Goal: Use online tool/utility: Use online tool/utility

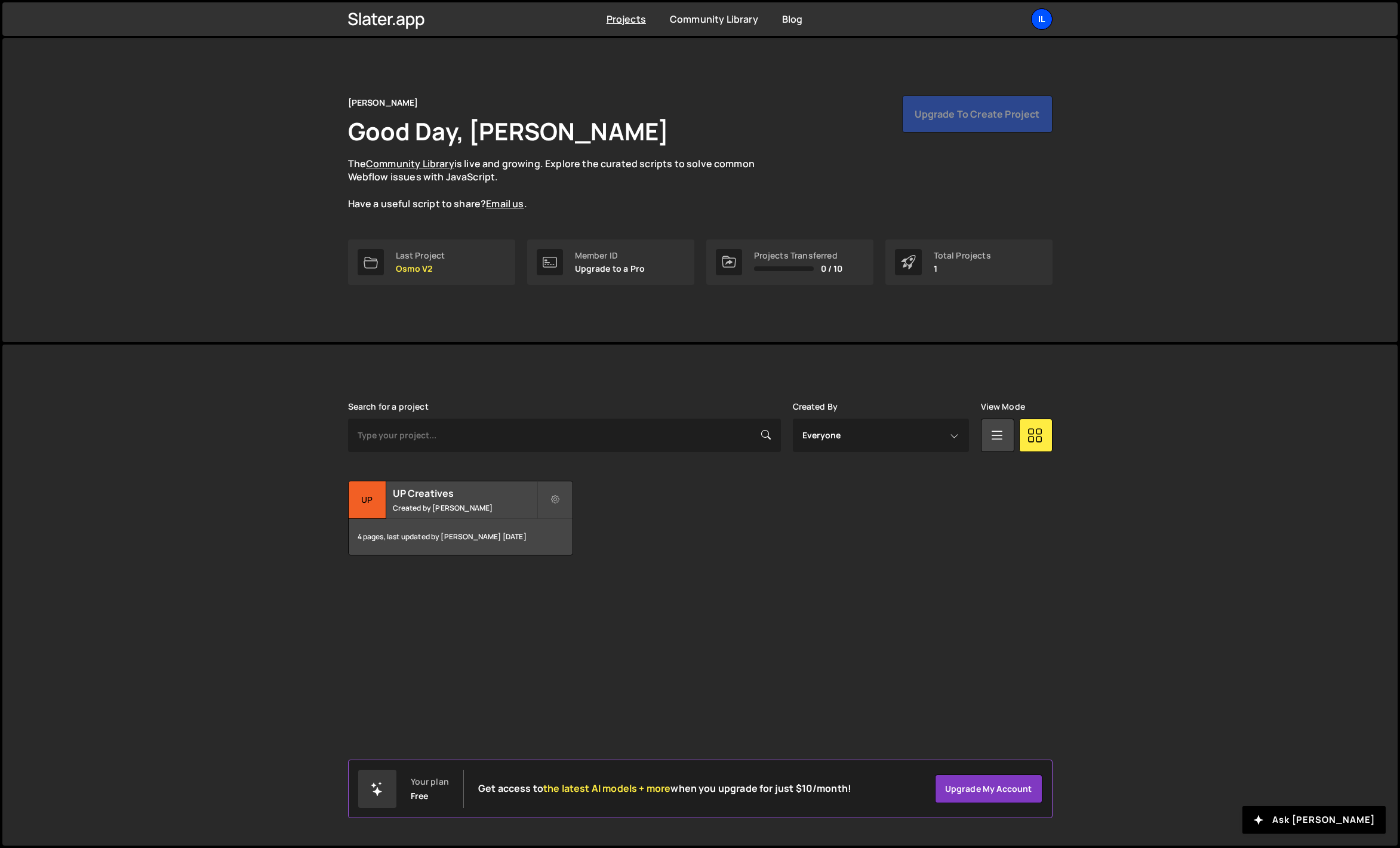
click at [1050, 15] on div "Il" at bounding box center [1042, 19] width 22 height 22
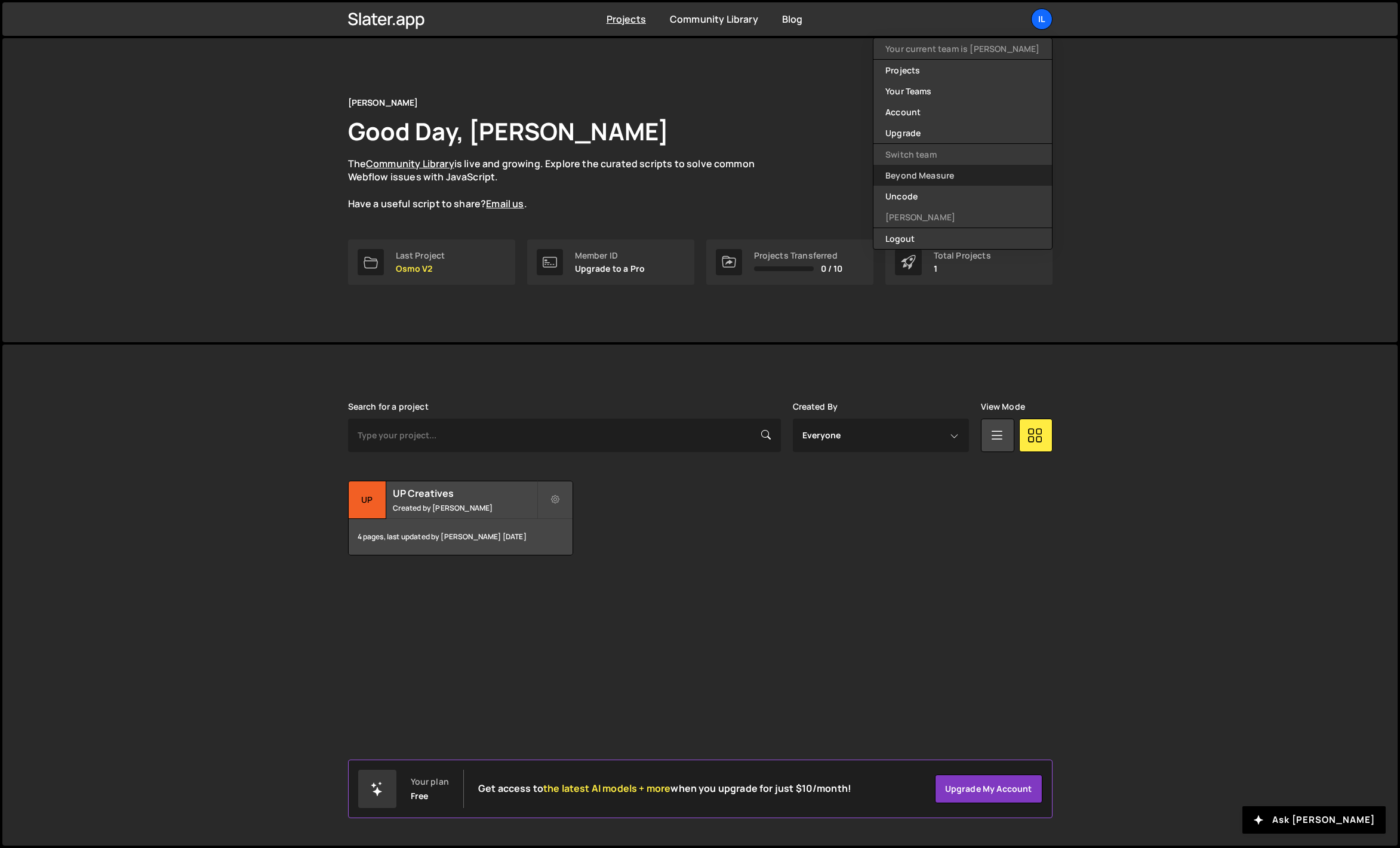
click at [936, 175] on link "Beyond Measure" at bounding box center [962, 175] width 178 height 21
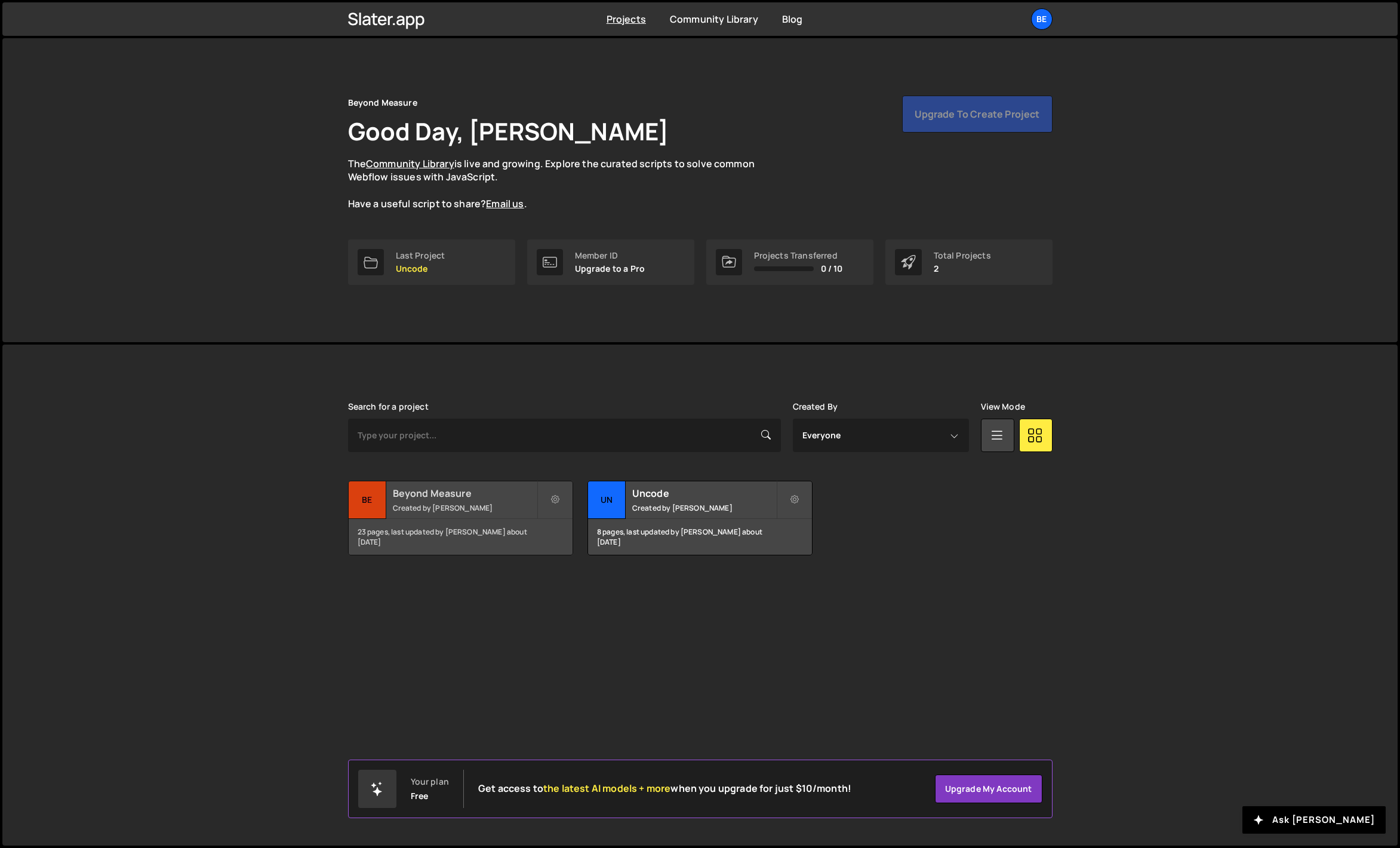
click at [456, 513] on div "Beyond Measure Created by [PERSON_NAME]" at bounding box center [460, 499] width 224 height 37
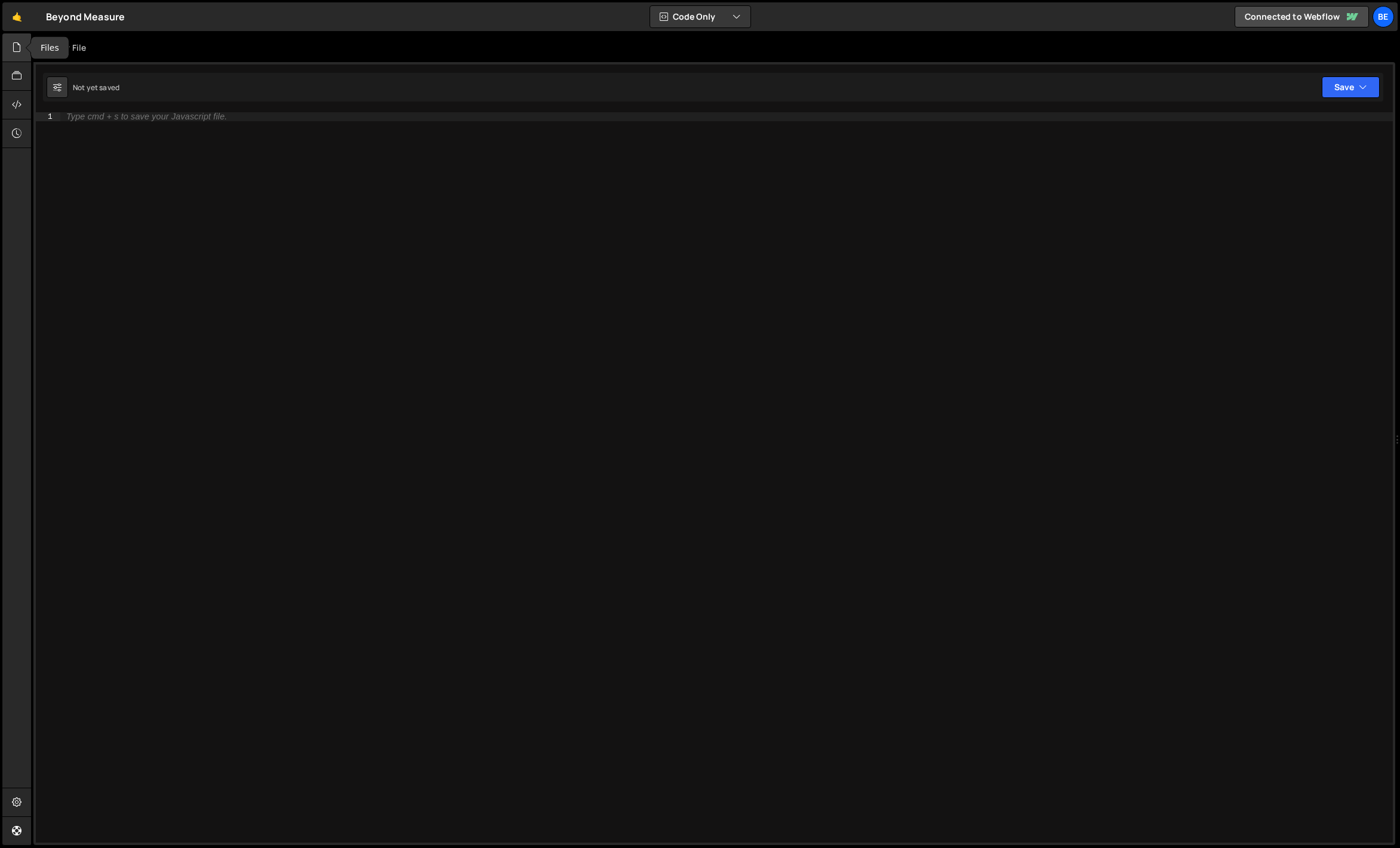
click at [24, 46] on div at bounding box center [16, 48] width 29 height 28
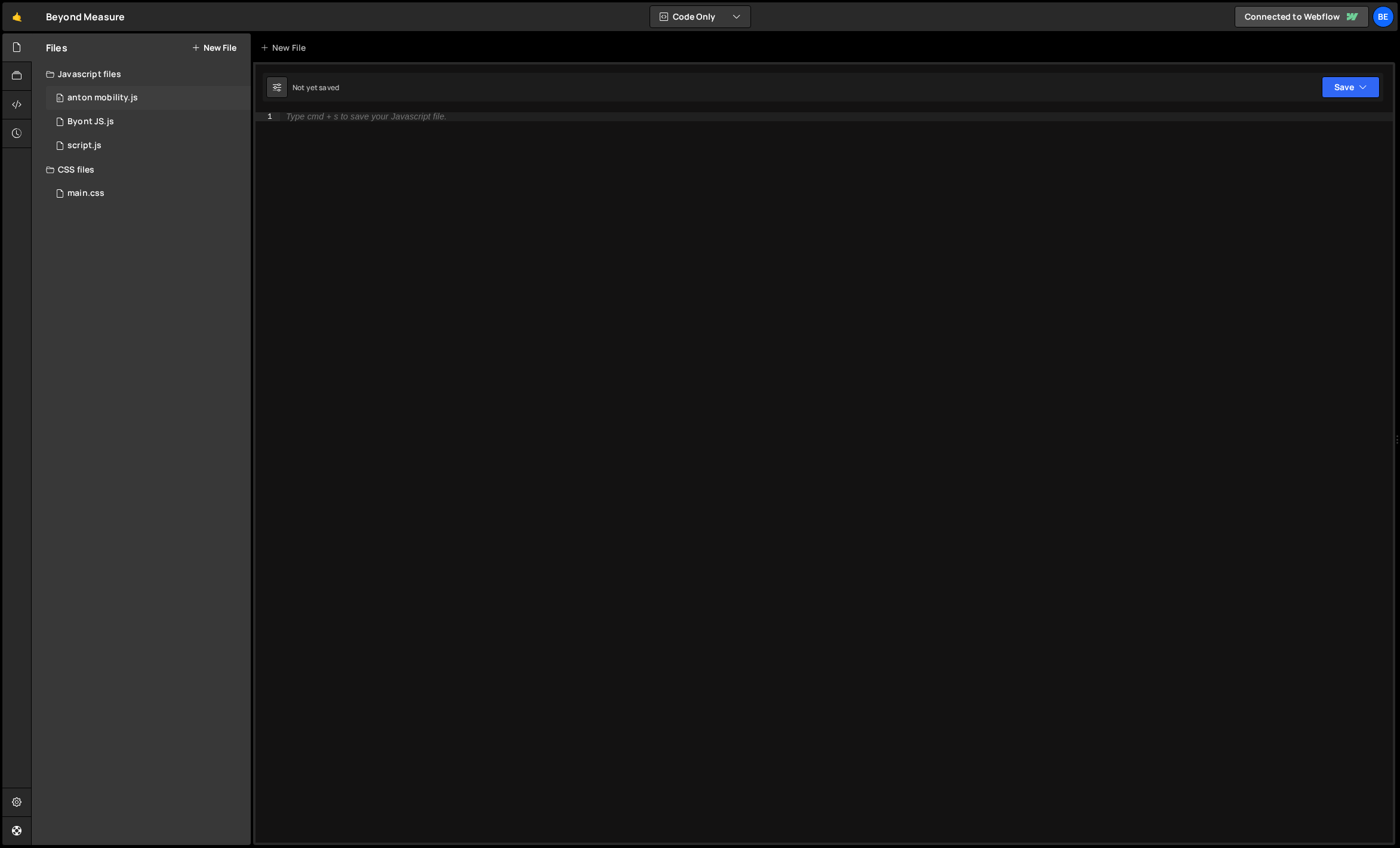
click at [94, 100] on div "anton mobility.js" at bounding box center [103, 98] width 70 height 10
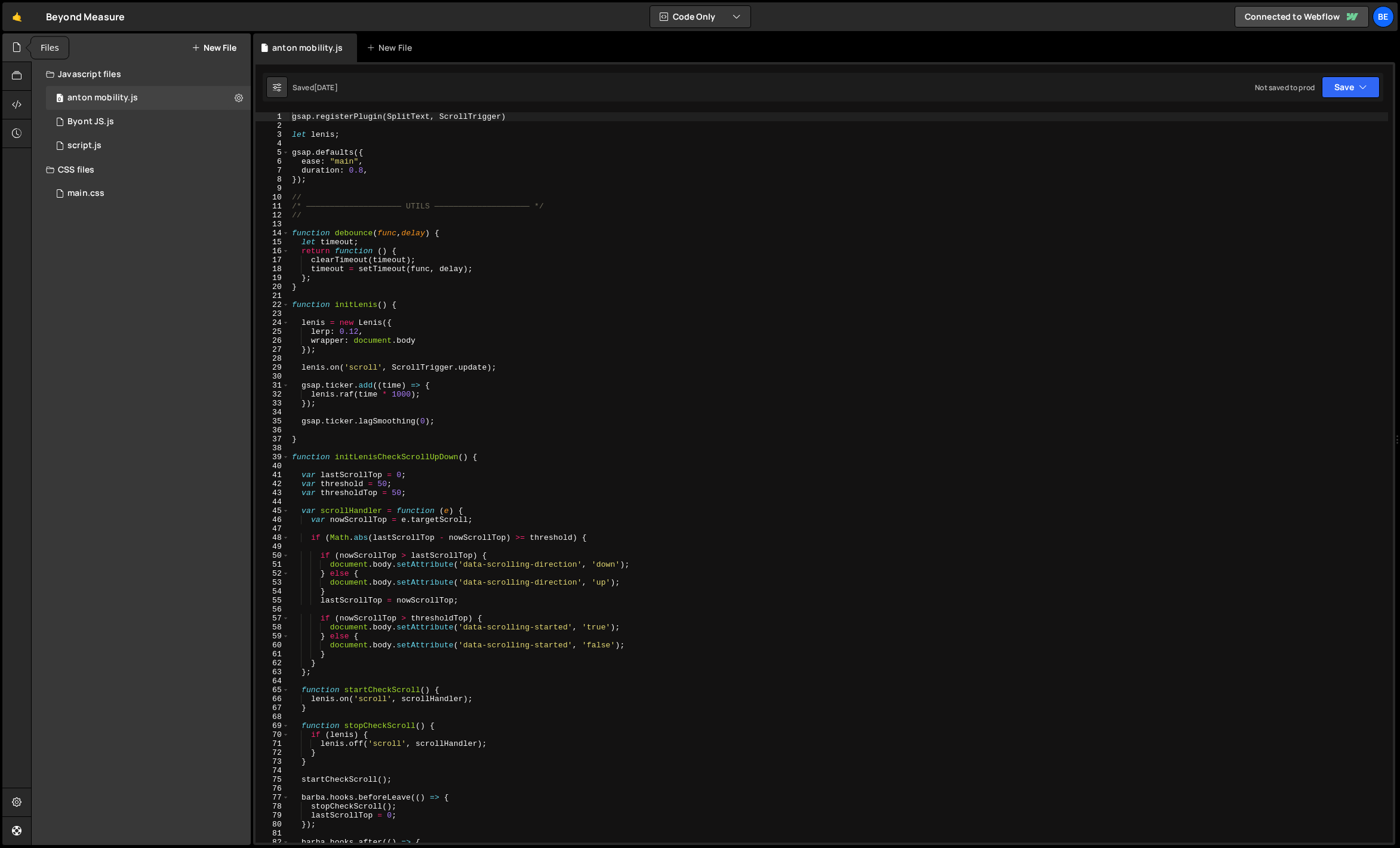
click at [10, 44] on div at bounding box center [16, 48] width 29 height 28
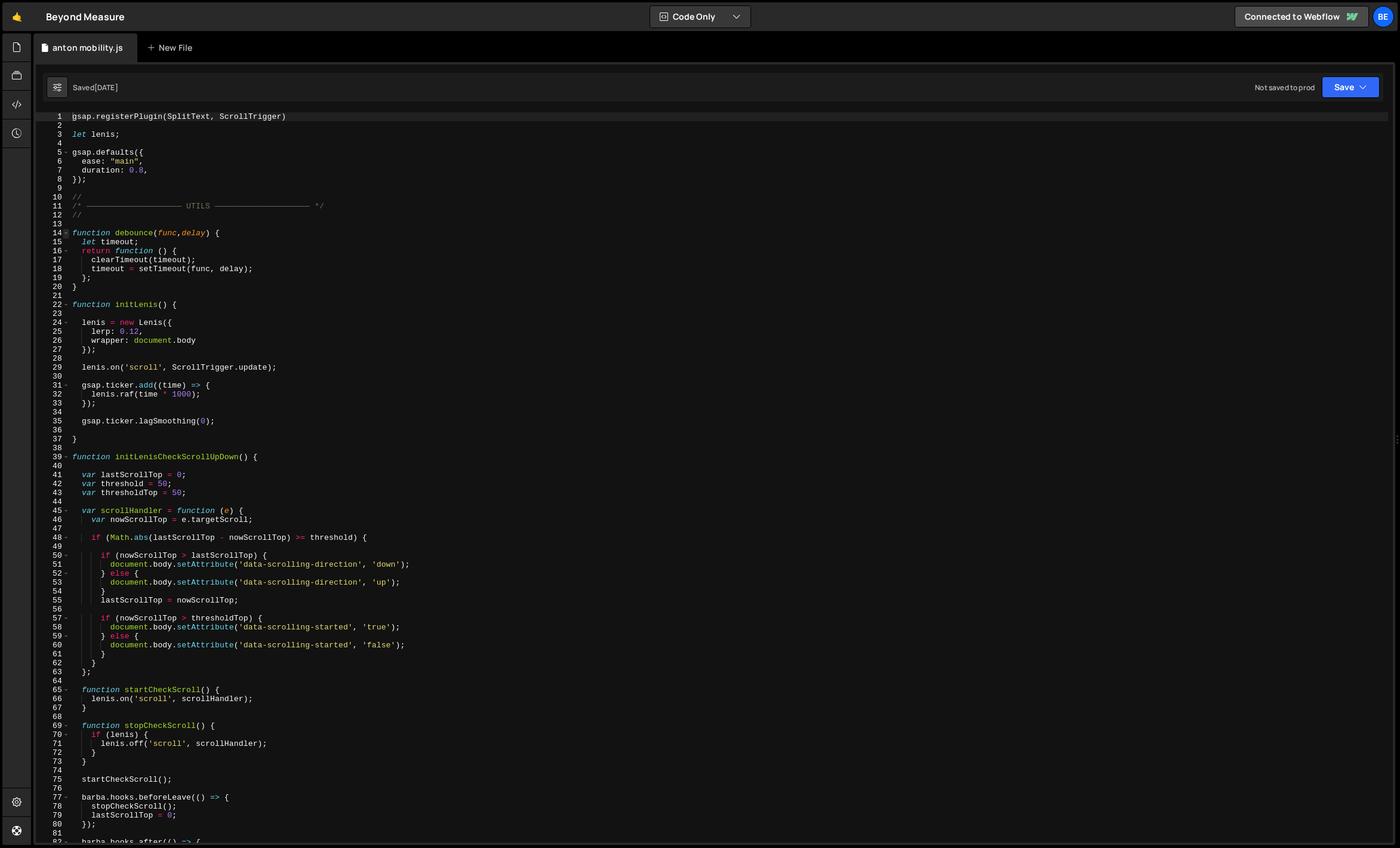
type textarea "gsap.registerPlugin(SplitText, ScrollTrigger)"
click at [69, 234] on span at bounding box center [66, 234] width 7 height 9
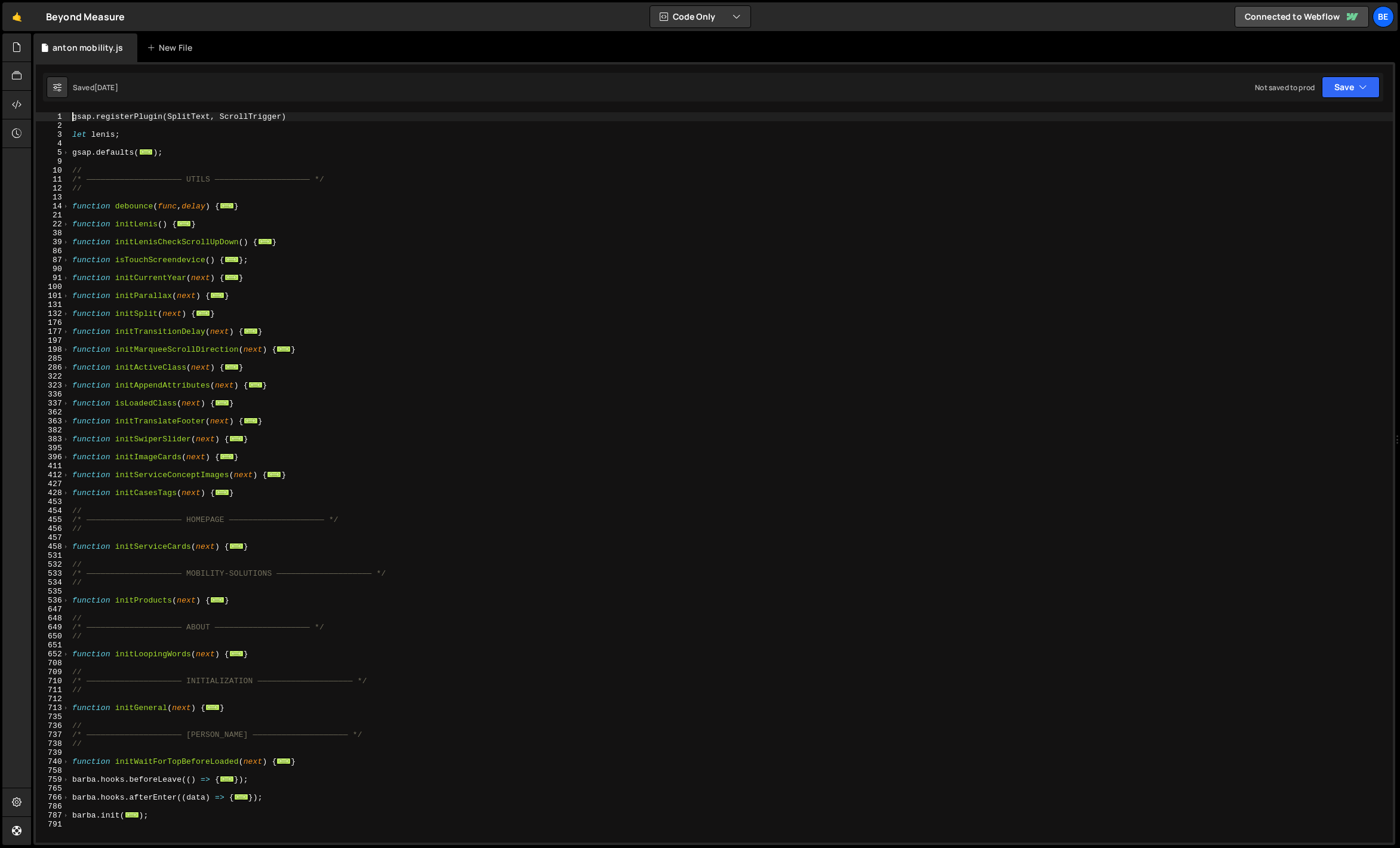
click at [287, 247] on div "gsap . registerPlugin ( SplitText , ScrollTrigger ) let [PERSON_NAME] ; gsap . …" at bounding box center [731, 486] width 1323 height 748
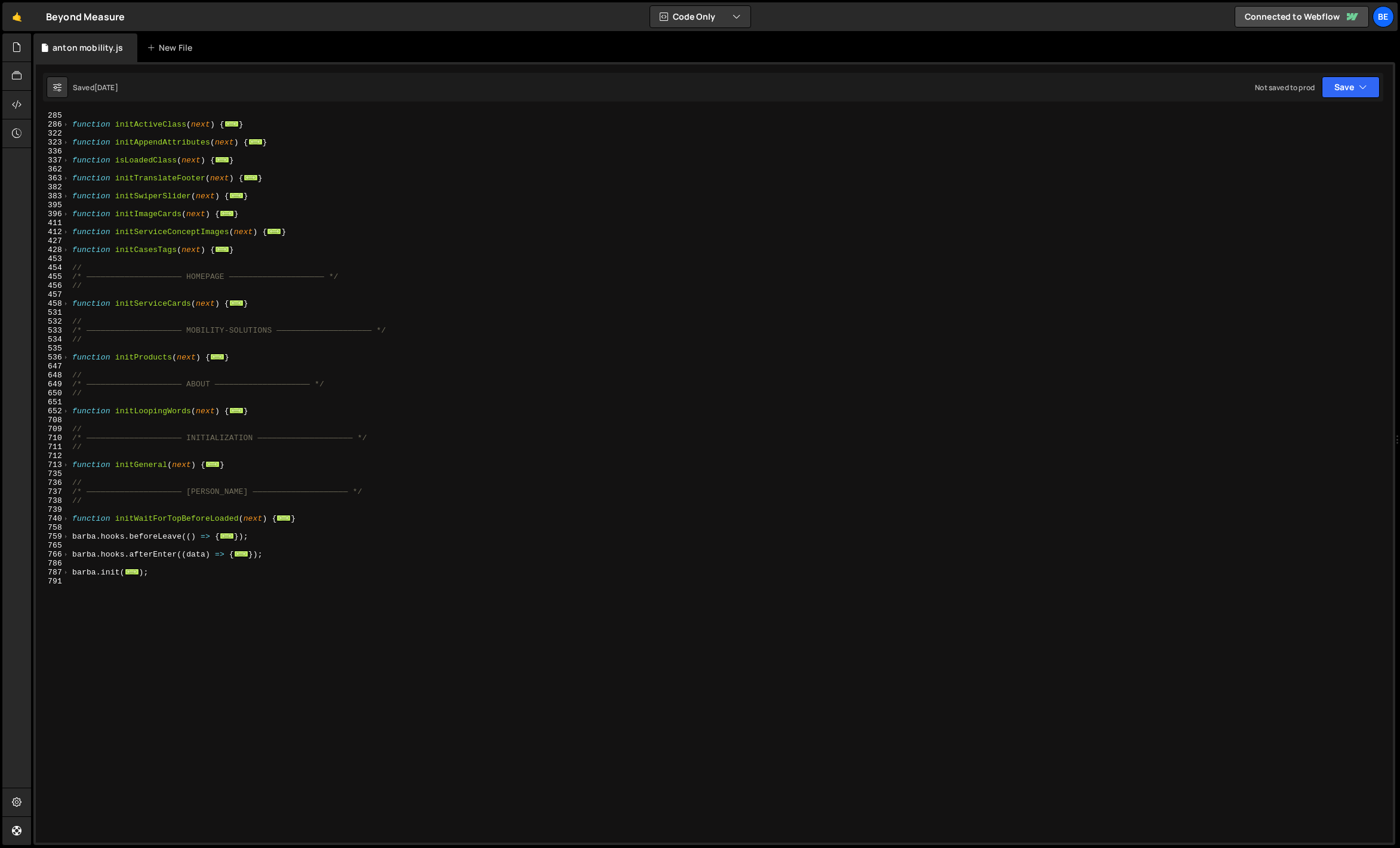
scroll to position [7, 0]
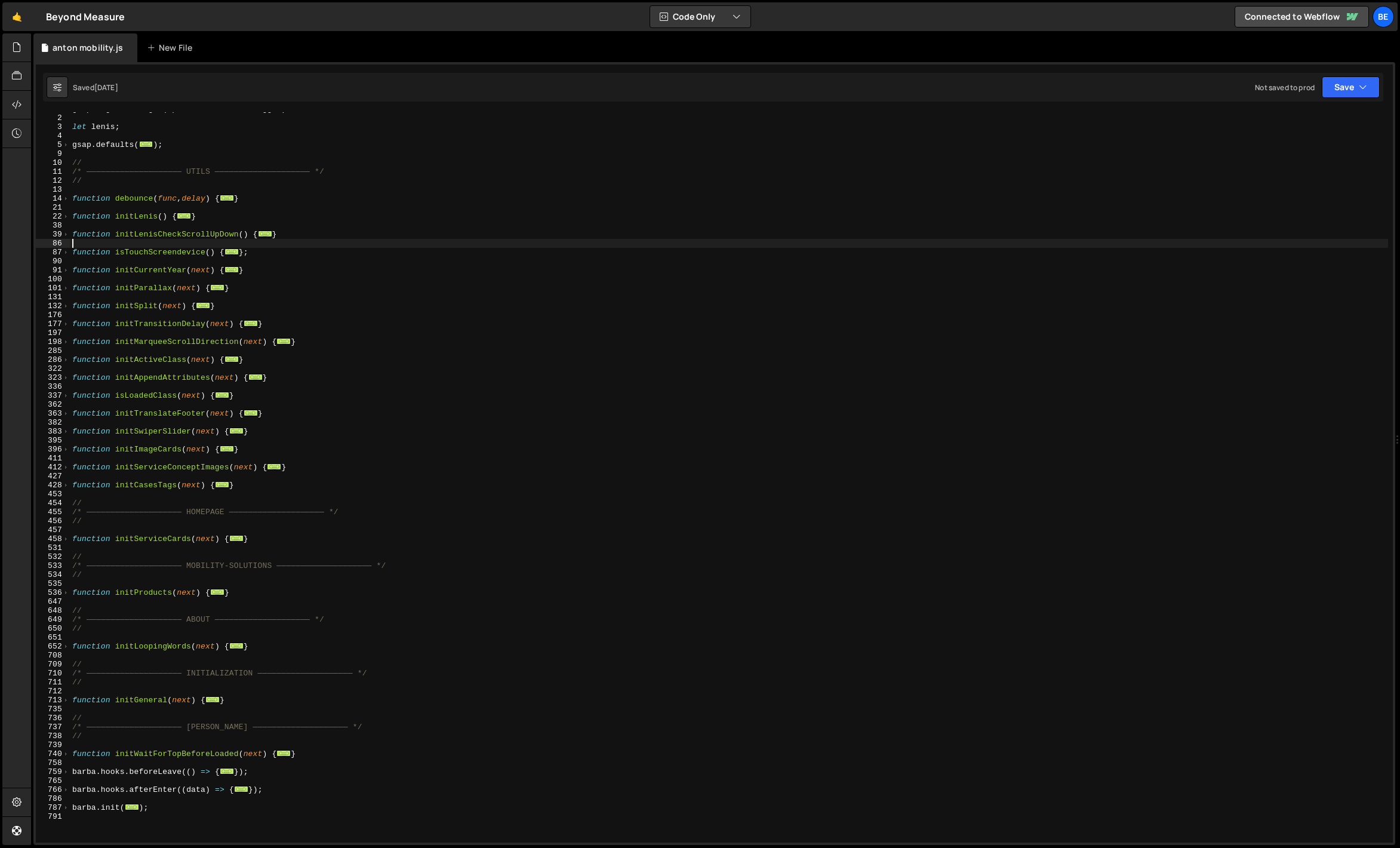
click at [168, 513] on div "gsap . registerPlugin ( SplitText , ScrollTrigger ) let [PERSON_NAME] ; gsap . …" at bounding box center [729, 479] width 1318 height 748
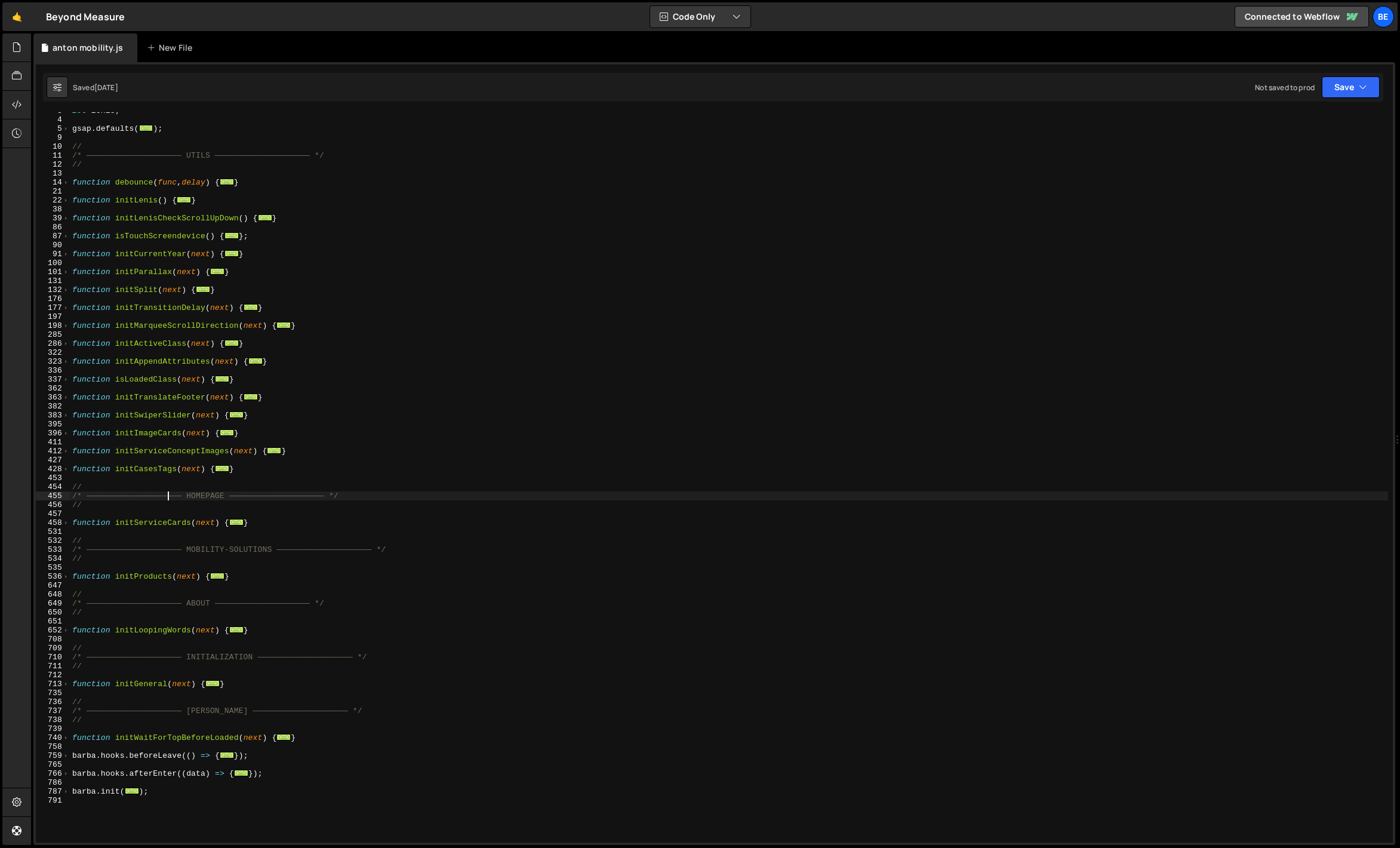
scroll to position [24, 0]
click at [182, 538] on div "let [PERSON_NAME] ; gsap . defaults ( ... ) ; // /* ———————————————————— UTILS …" at bounding box center [729, 481] width 1318 height 748
type textarea "//"
click at [180, 532] on div "let [PERSON_NAME] ; gsap . defaults ( ... ) ; // /* ———————————————————— UTILS …" at bounding box center [729, 481] width 1318 height 748
click at [186, 512] on div "let [PERSON_NAME] ; gsap . defaults ( ... ) ; // /* ———————————————————— UTILS …" at bounding box center [729, 481] width 1318 height 748
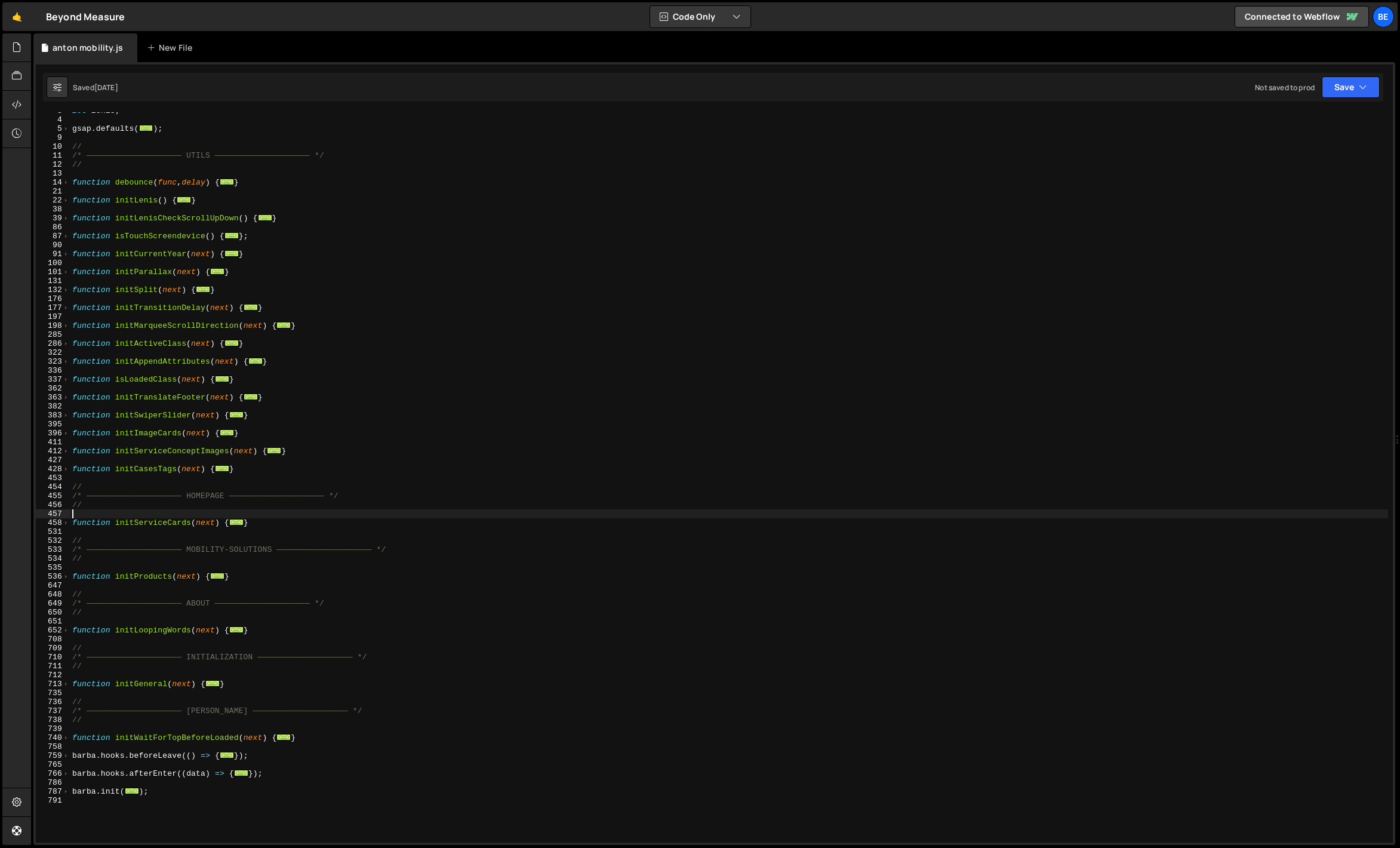
click at [168, 540] on div "let [PERSON_NAME] ; gsap . defaults ( ... ) ; // /* ———————————————————— UTILS …" at bounding box center [729, 481] width 1318 height 748
type textarea "//"
click at [169, 536] on div "let [PERSON_NAME] ; gsap . defaults ( ... ) ; // /* ———————————————————— UTILS …" at bounding box center [729, 481] width 1318 height 748
click at [163, 556] on div "let [PERSON_NAME] ; gsap . defaults ( ... ) ; // /* ———————————————————— UTILS …" at bounding box center [729, 481] width 1318 height 748
type textarea "//"
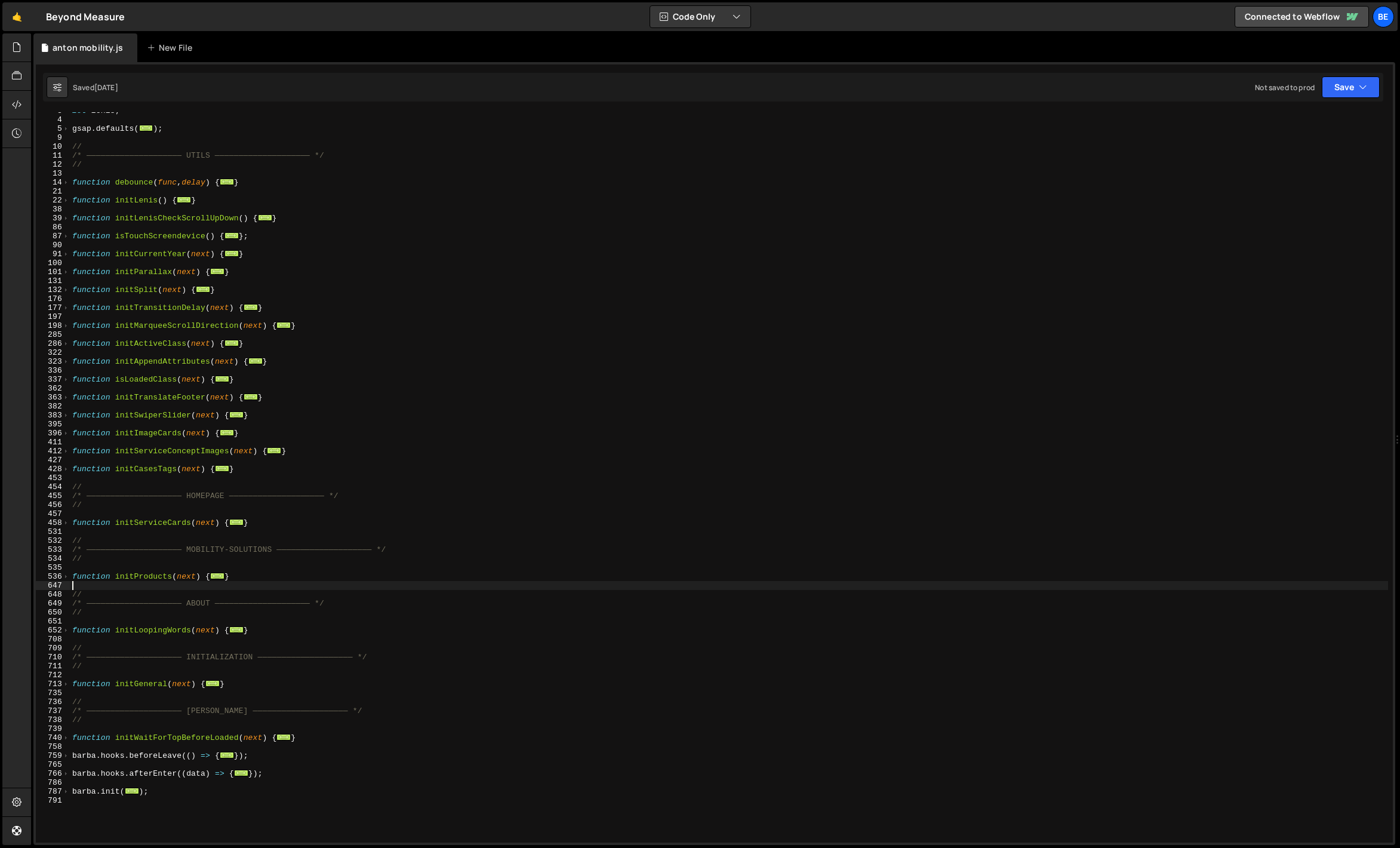
click at [155, 588] on div "let [PERSON_NAME] ; gsap . defaults ( ... ) ; // /* ———————————————————— UTILS …" at bounding box center [729, 481] width 1318 height 748
click at [155, 566] on div "let [PERSON_NAME] ; gsap . defaults ( ... ) ; // /* ———————————————————— UTILS …" at bounding box center [729, 481] width 1318 height 748
click at [153, 603] on div "let [PERSON_NAME] ; gsap . defaults ( ... ) ; // /* ———————————————————— UTILS …" at bounding box center [729, 481] width 1318 height 748
type textarea "/* ———————————————————— ABOUT ———————————————————— */"
click at [157, 637] on div "let [PERSON_NAME] ; gsap . defaults ( ... ) ; // /* ———————————————————— UTILS …" at bounding box center [729, 481] width 1318 height 748
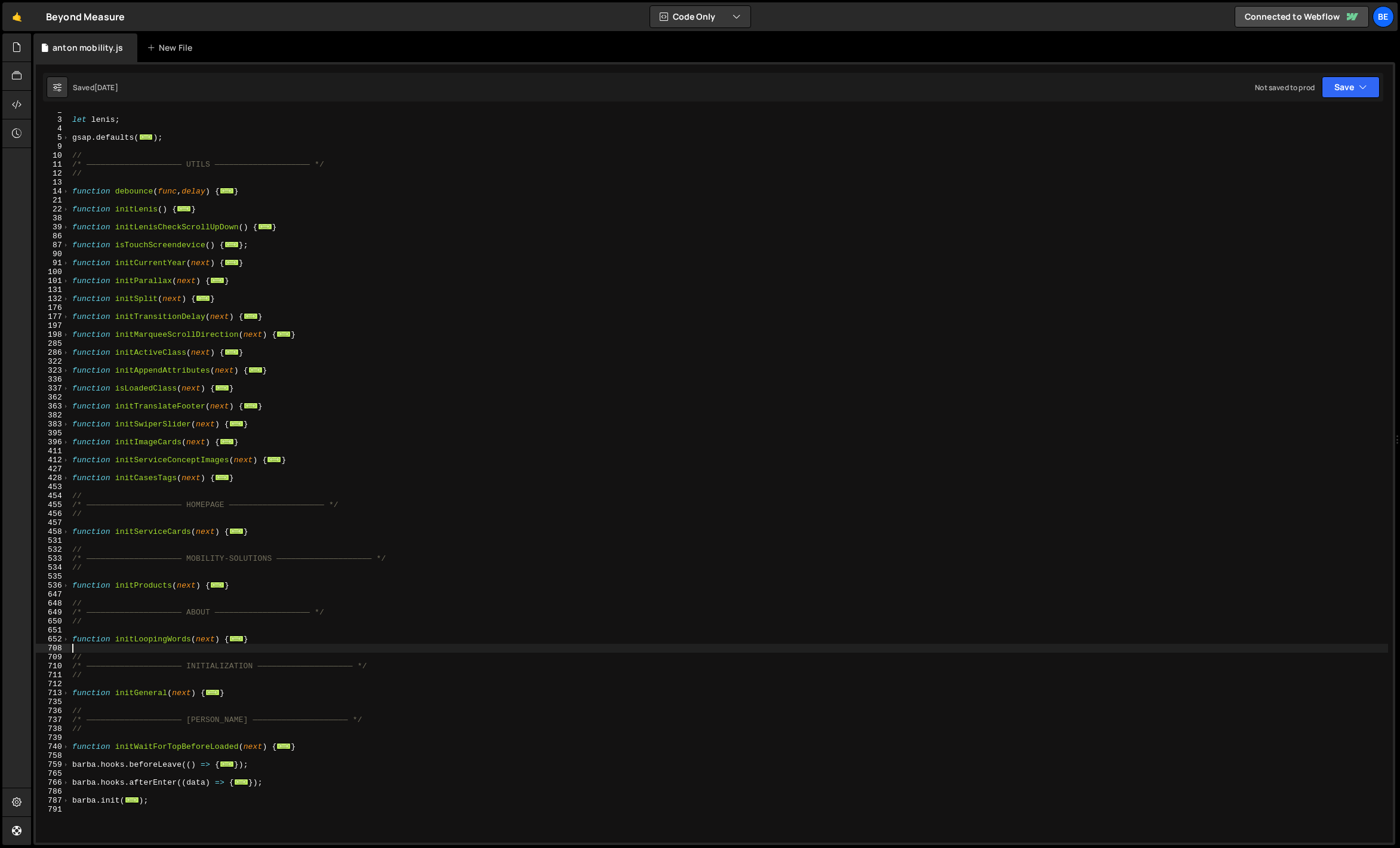
scroll to position [4, 0]
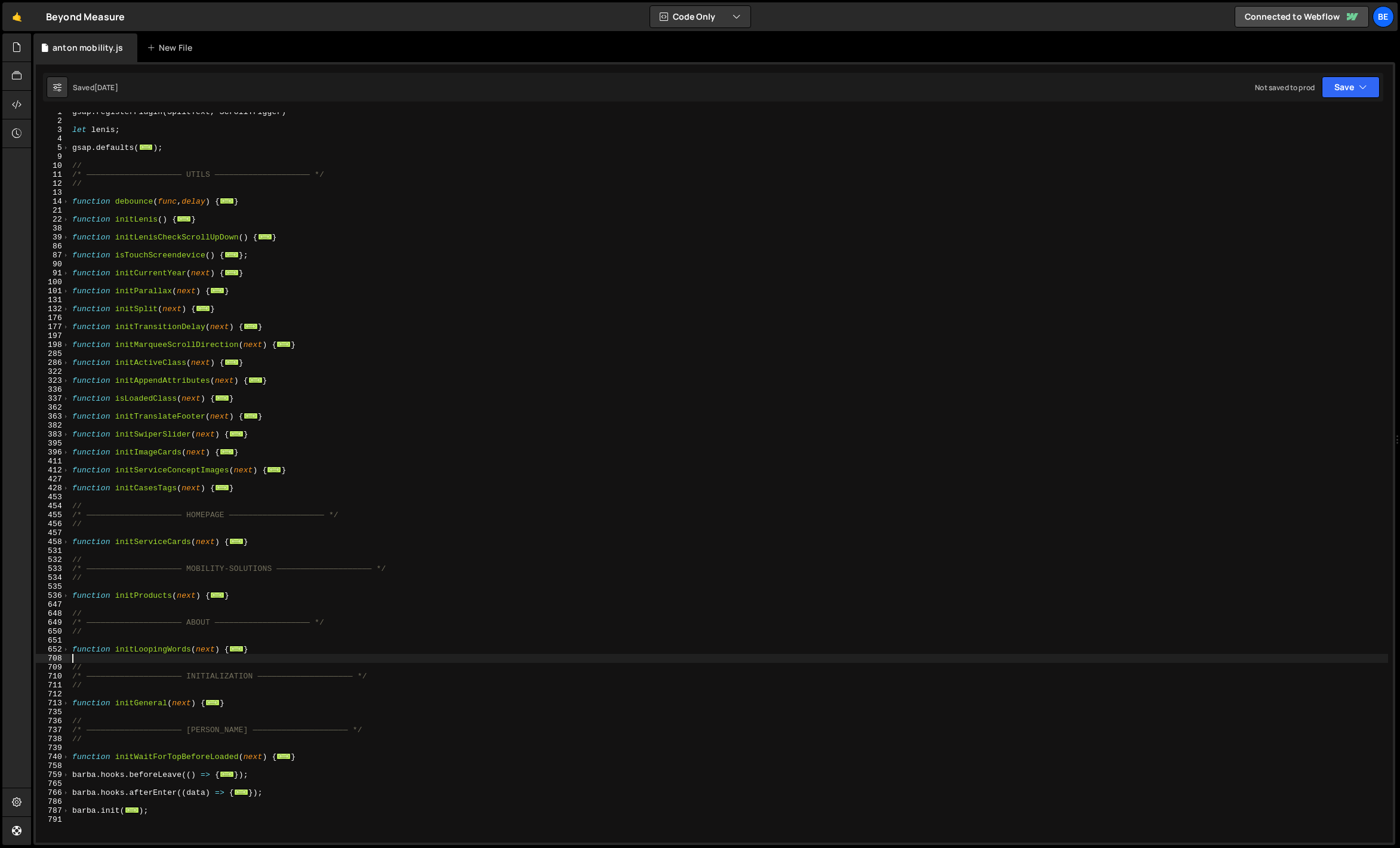
click at [247, 489] on div "gsap . registerPlugin ( SplitText , ScrollTrigger ) let [PERSON_NAME] ; gsap . …" at bounding box center [729, 482] width 1318 height 748
type textarea "}"
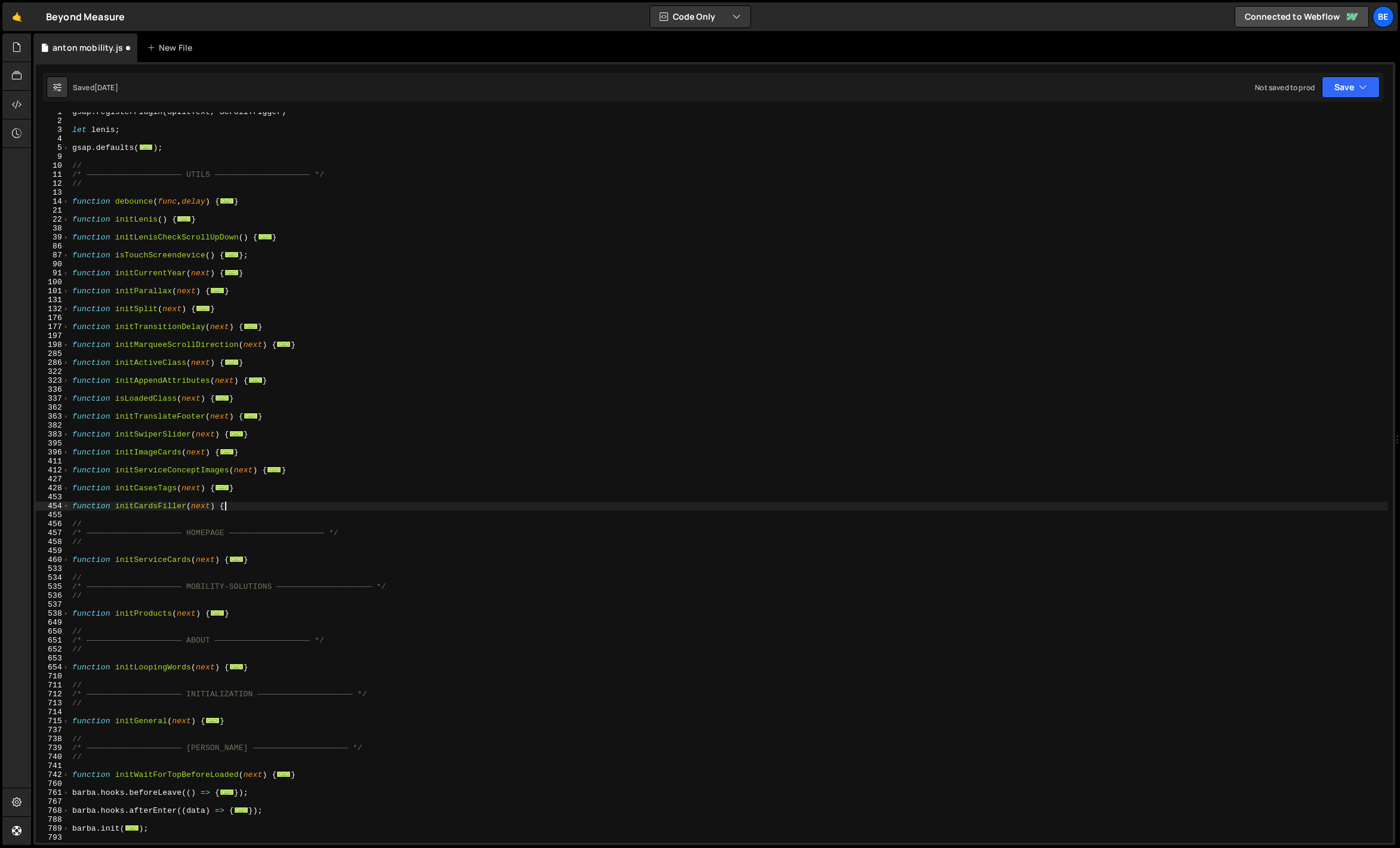
scroll to position [0, 10]
type textarea "function initCardsFiller(next) {}"
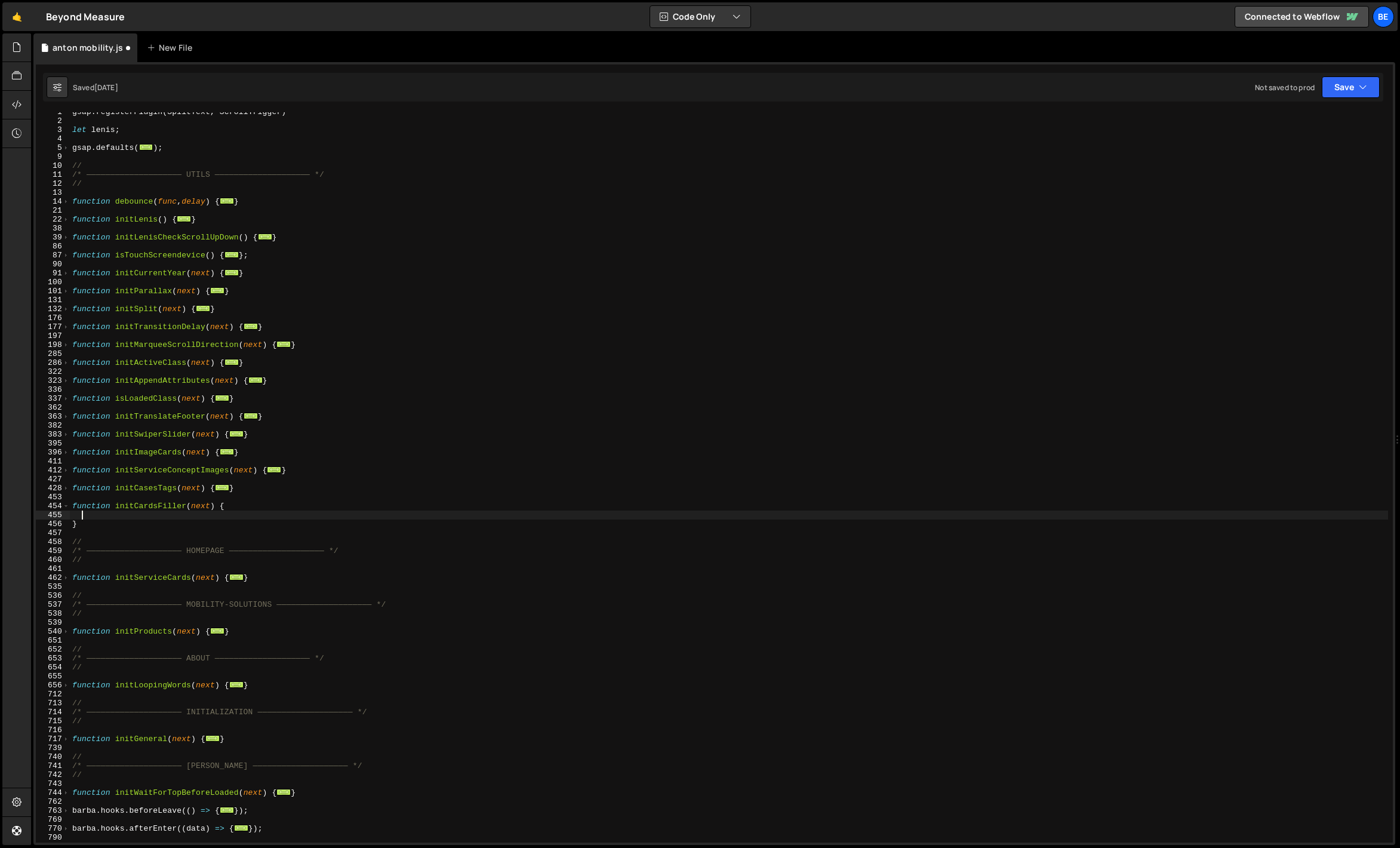
paste textarea "}"
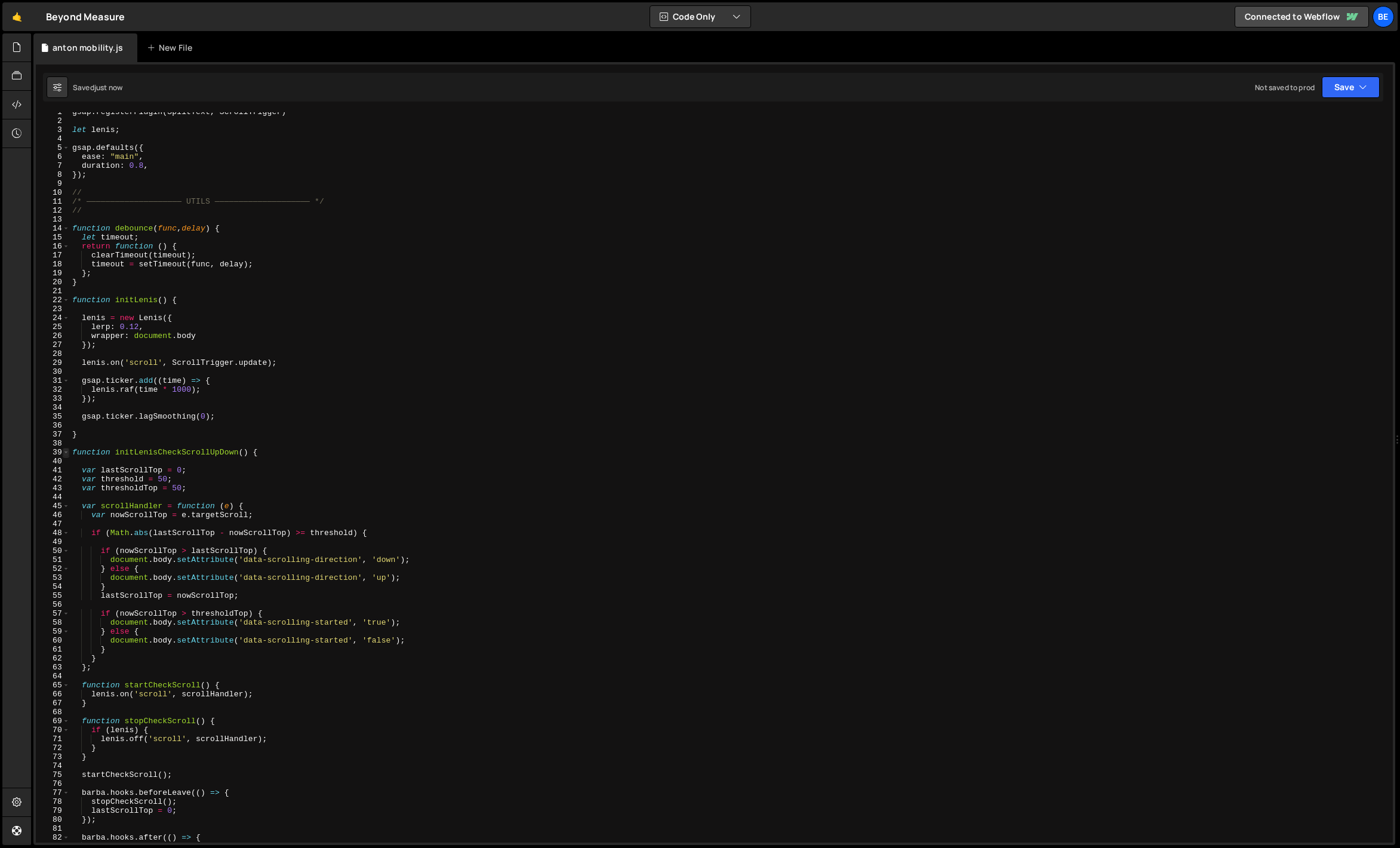
click at [69, 451] on span at bounding box center [66, 452] width 7 height 9
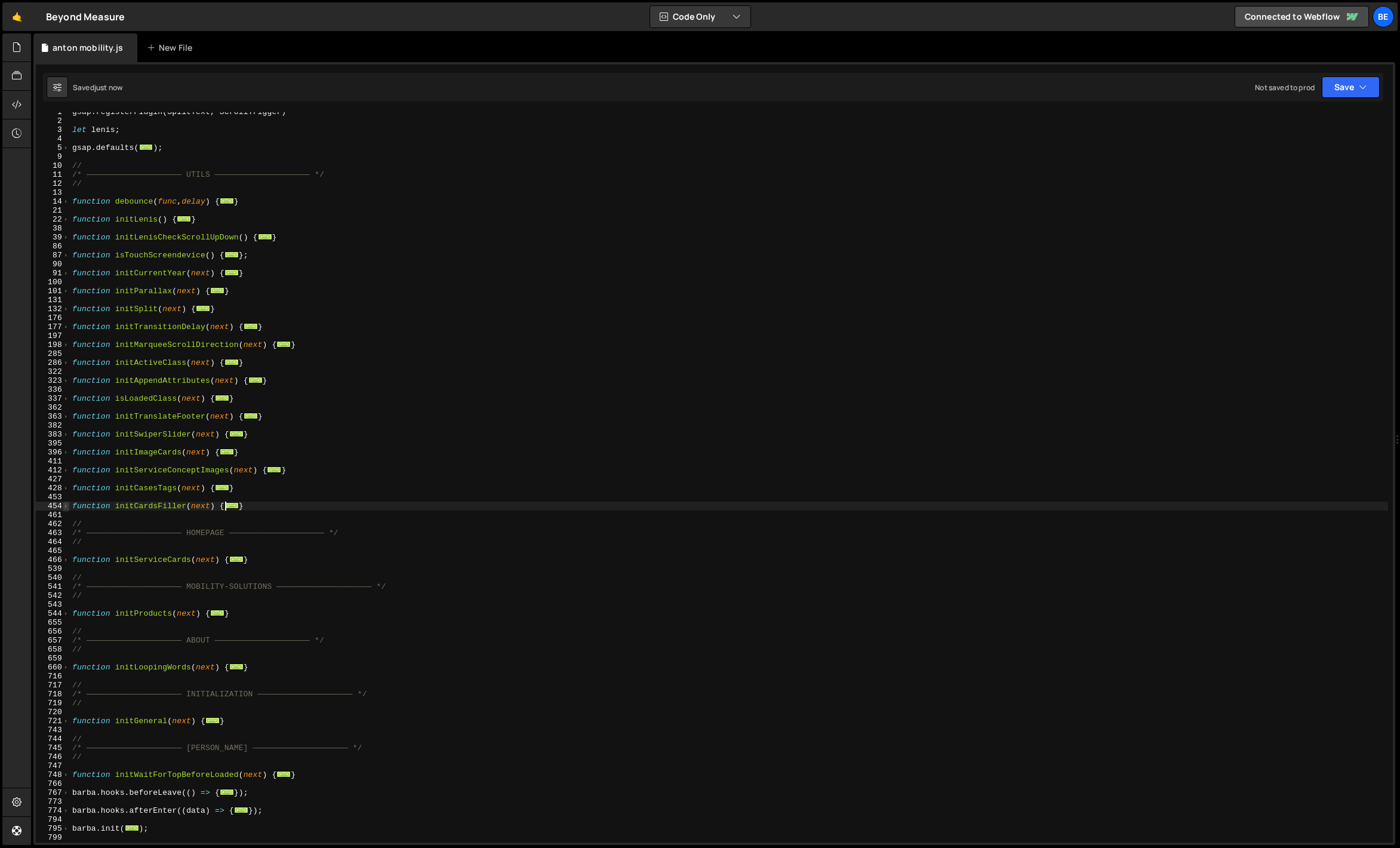
click at [64, 505] on span at bounding box center [66, 506] width 7 height 9
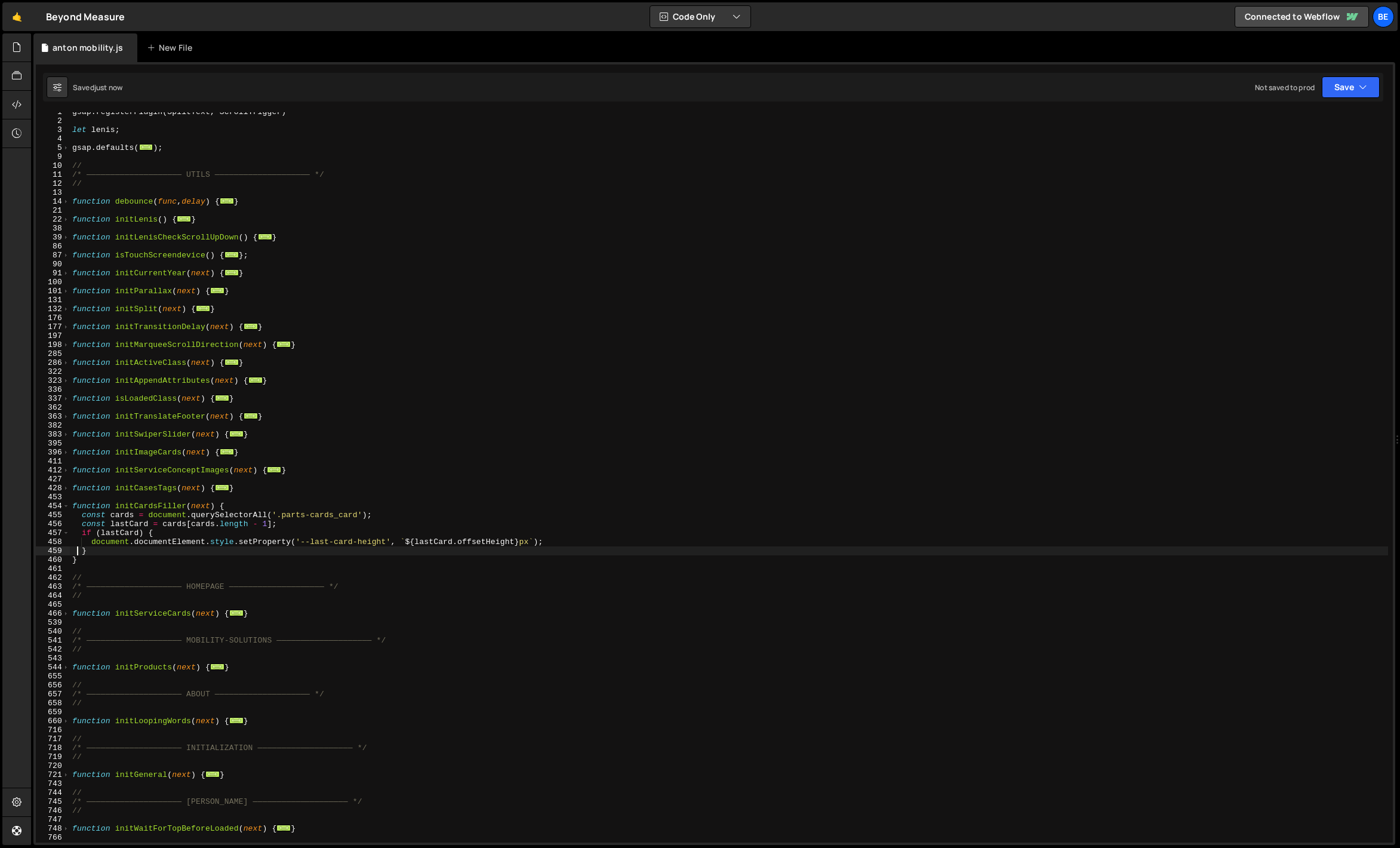
click at [113, 543] on div "gsap . registerPlugin ( SplitText , ScrollTrigger ) let [PERSON_NAME] ; gsap . …" at bounding box center [729, 482] width 1318 height 748
click at [165, 519] on div "gsap . registerPlugin ( SplitText , ScrollTrigger ) let [PERSON_NAME] ; gsap . …" at bounding box center [729, 482] width 1318 height 748
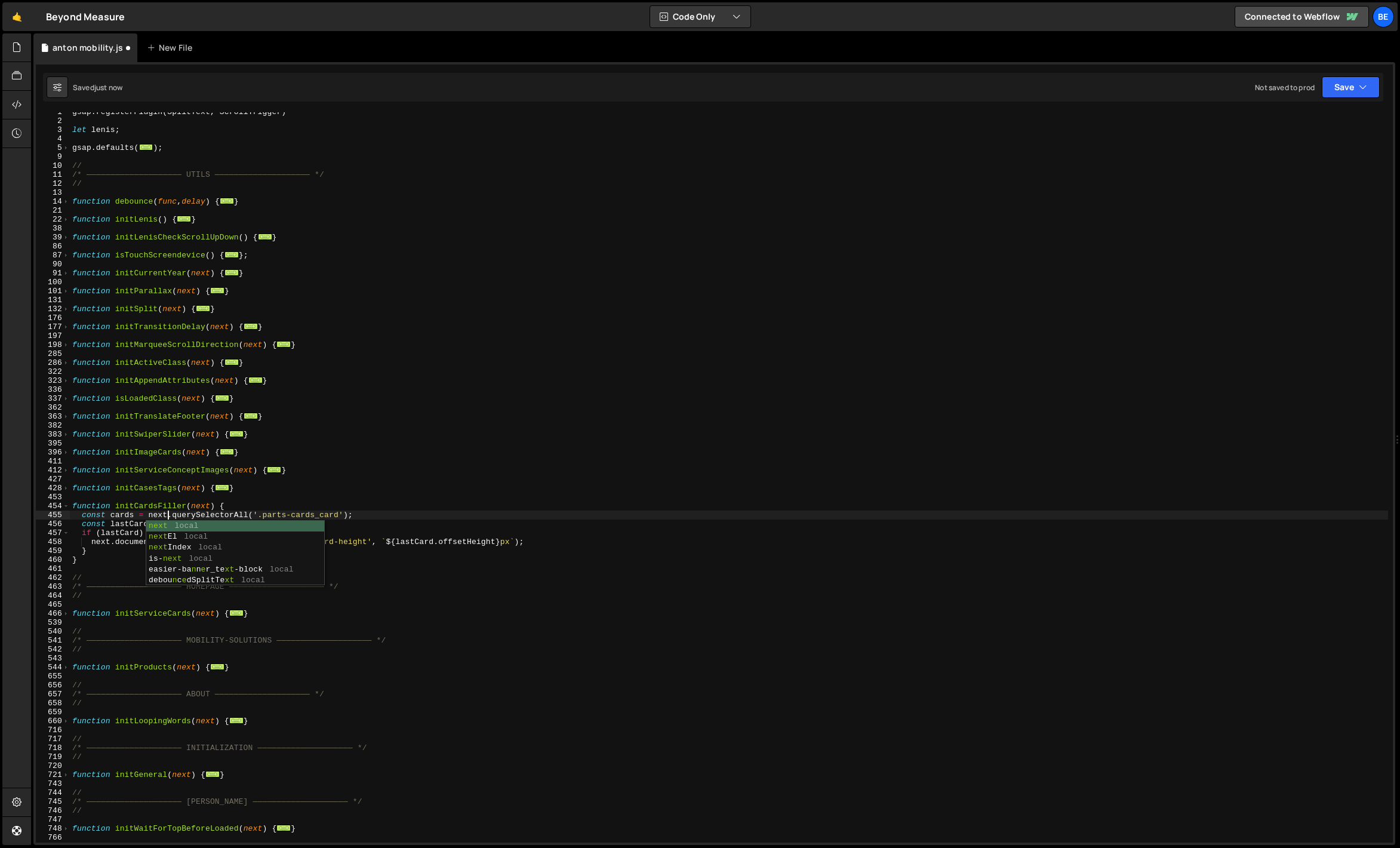
scroll to position [0, 7]
click at [290, 487] on div "gsap . registerPlugin ( SplitText , ScrollTrigger ) let [PERSON_NAME] ; gsap . …" at bounding box center [729, 482] width 1318 height 748
click at [230, 555] on div "gsap . registerPlugin ( SplitText , ScrollTrigger ) let [PERSON_NAME] ; gsap . …" at bounding box center [729, 482] width 1318 height 748
type textarea "}"
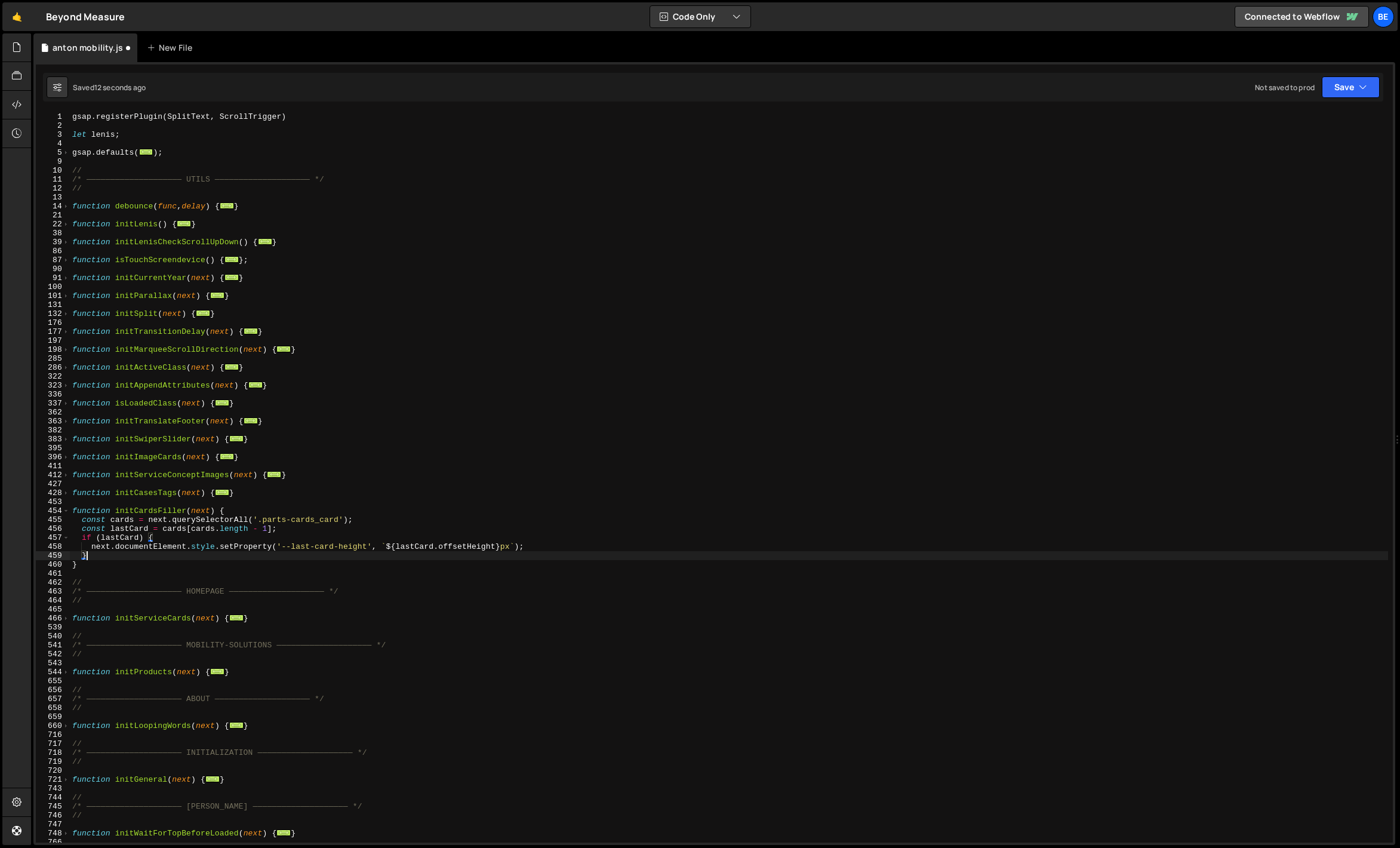
click at [266, 504] on div "gsap . registerPlugin ( SplitText , ScrollTrigger ) let [PERSON_NAME] ; gsap . …" at bounding box center [729, 486] width 1318 height 748
click at [261, 507] on div "gsap . registerPlugin ( SplitText , ScrollTrigger ) let [PERSON_NAME] ; gsap . …" at bounding box center [729, 486] width 1318 height 748
type textarea "function initCardsFiller(next) {"
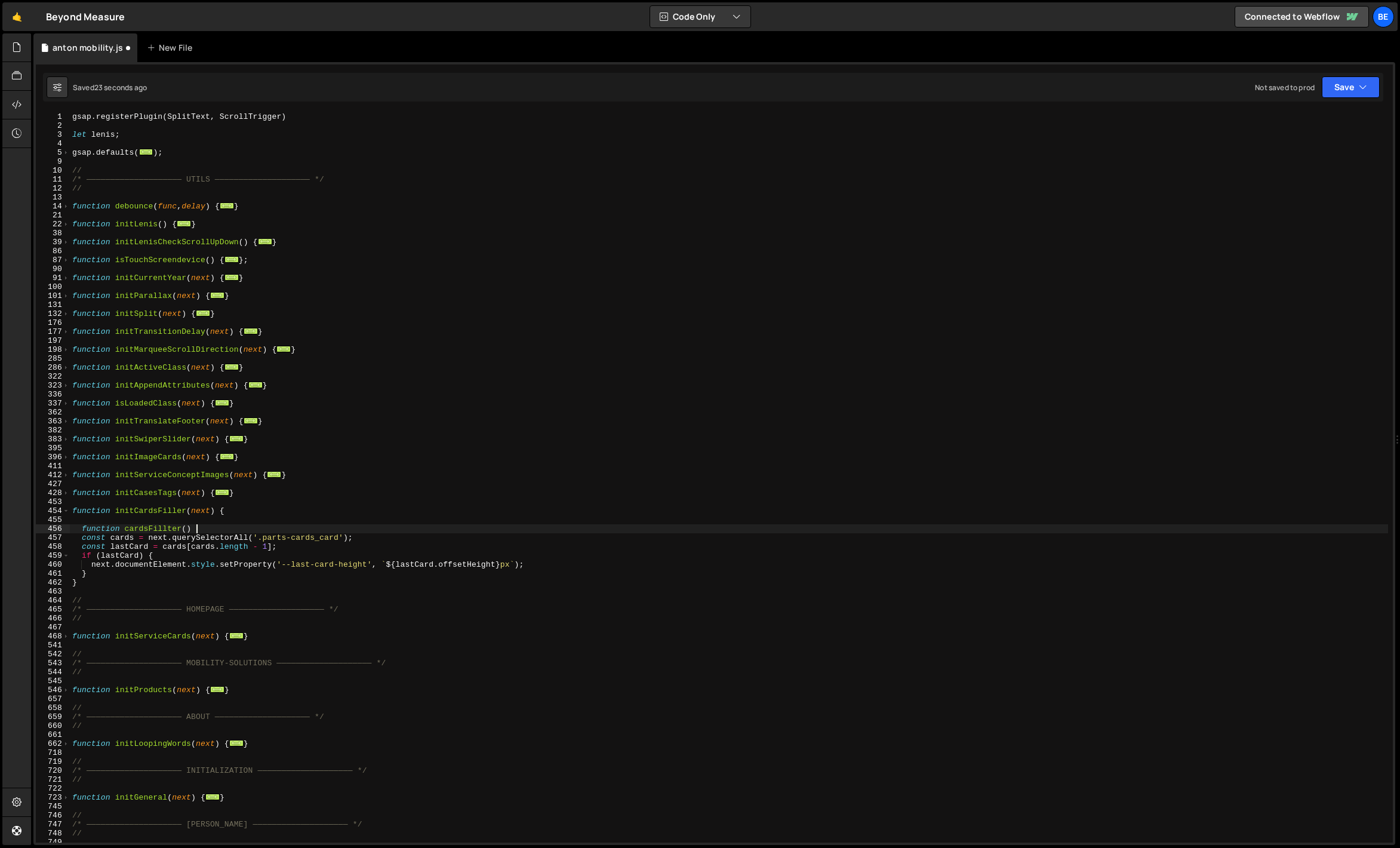
scroll to position [0, 9]
type textarea "}"
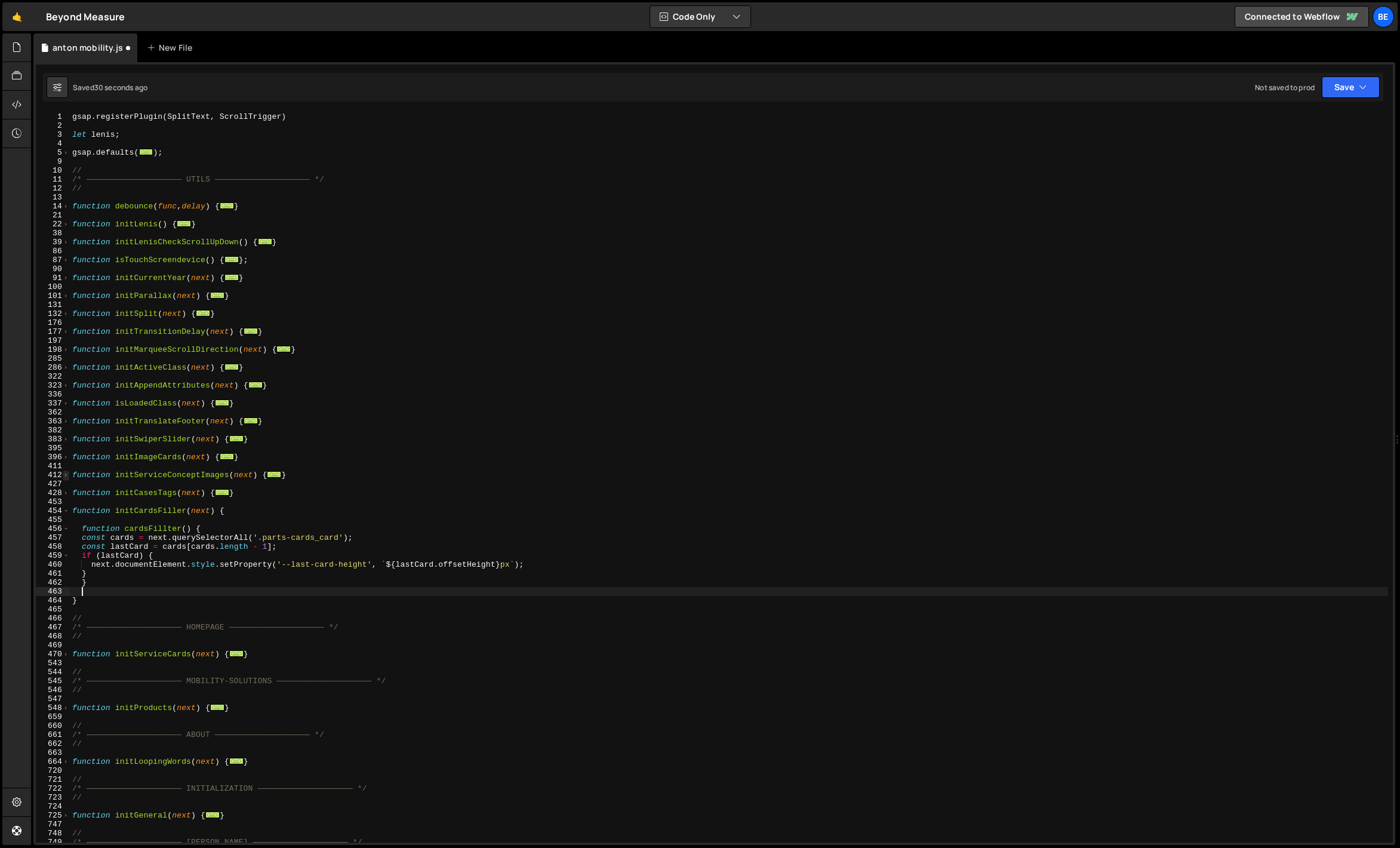
click at [69, 475] on span at bounding box center [66, 475] width 7 height 9
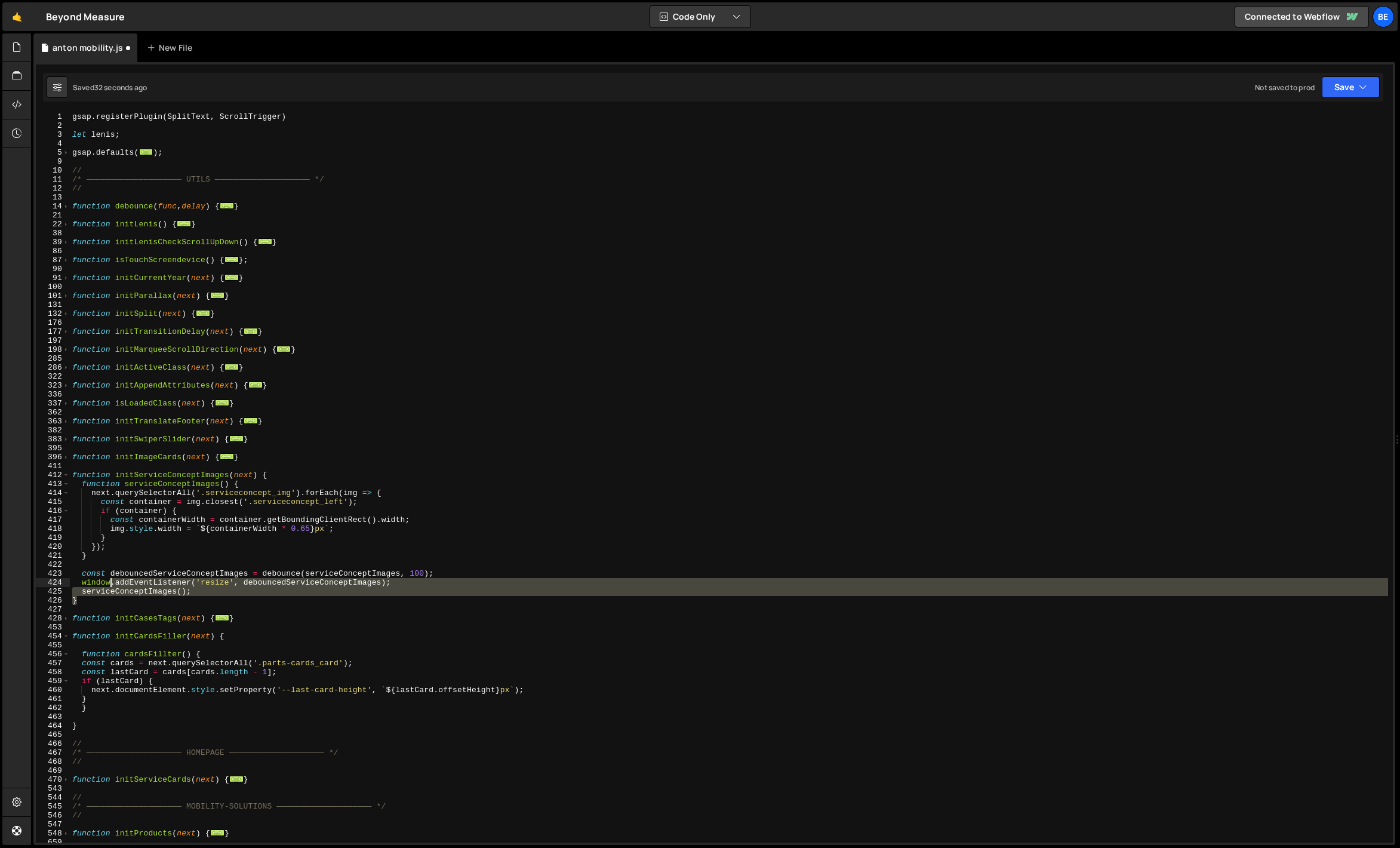
drag, startPoint x: 225, startPoint y: 600, endPoint x: 107, endPoint y: 583, distance: 119.2
click at [107, 583] on div "gsap . registerPlugin ( SplitText , ScrollTrigger ) let [PERSON_NAME] ; gsap . …" at bounding box center [729, 486] width 1318 height 748
click at [181, 585] on div "gsap . registerPlugin ( SplitText , ScrollTrigger ) let [PERSON_NAME] ; gsap . …" at bounding box center [729, 478] width 1318 height 730
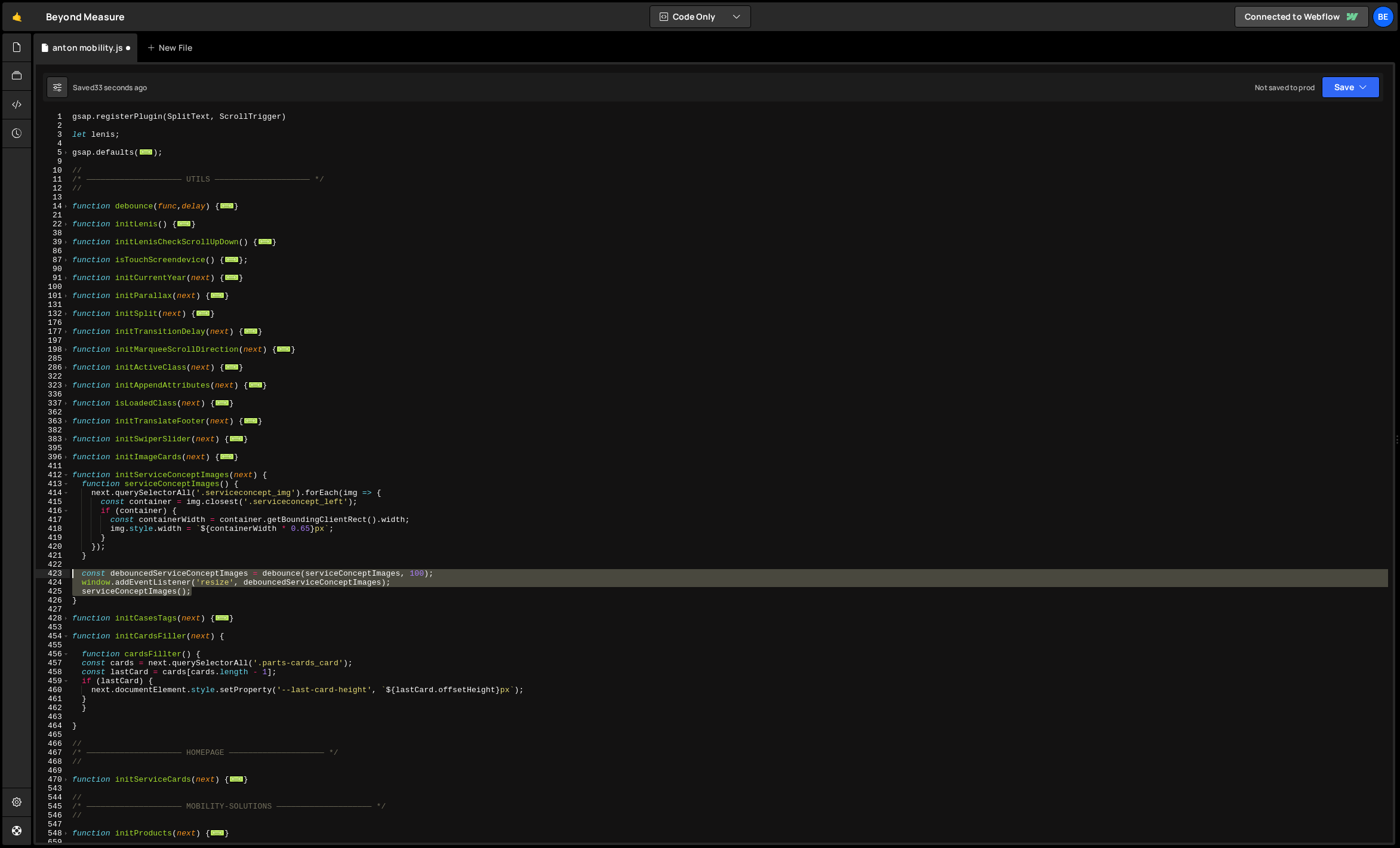
drag, startPoint x: 198, startPoint y: 590, endPoint x: 40, endPoint y: 572, distance: 159.0
click at [40, 572] on div "window.addEventListener('resize', debouncedServiceConceptImages); 1 2 3 4 5 9 1…" at bounding box center [715, 478] width 1357 height 730
type textarea "const debouncedServiceConceptImages = debounce(serviceConceptImages, 100); wind…"
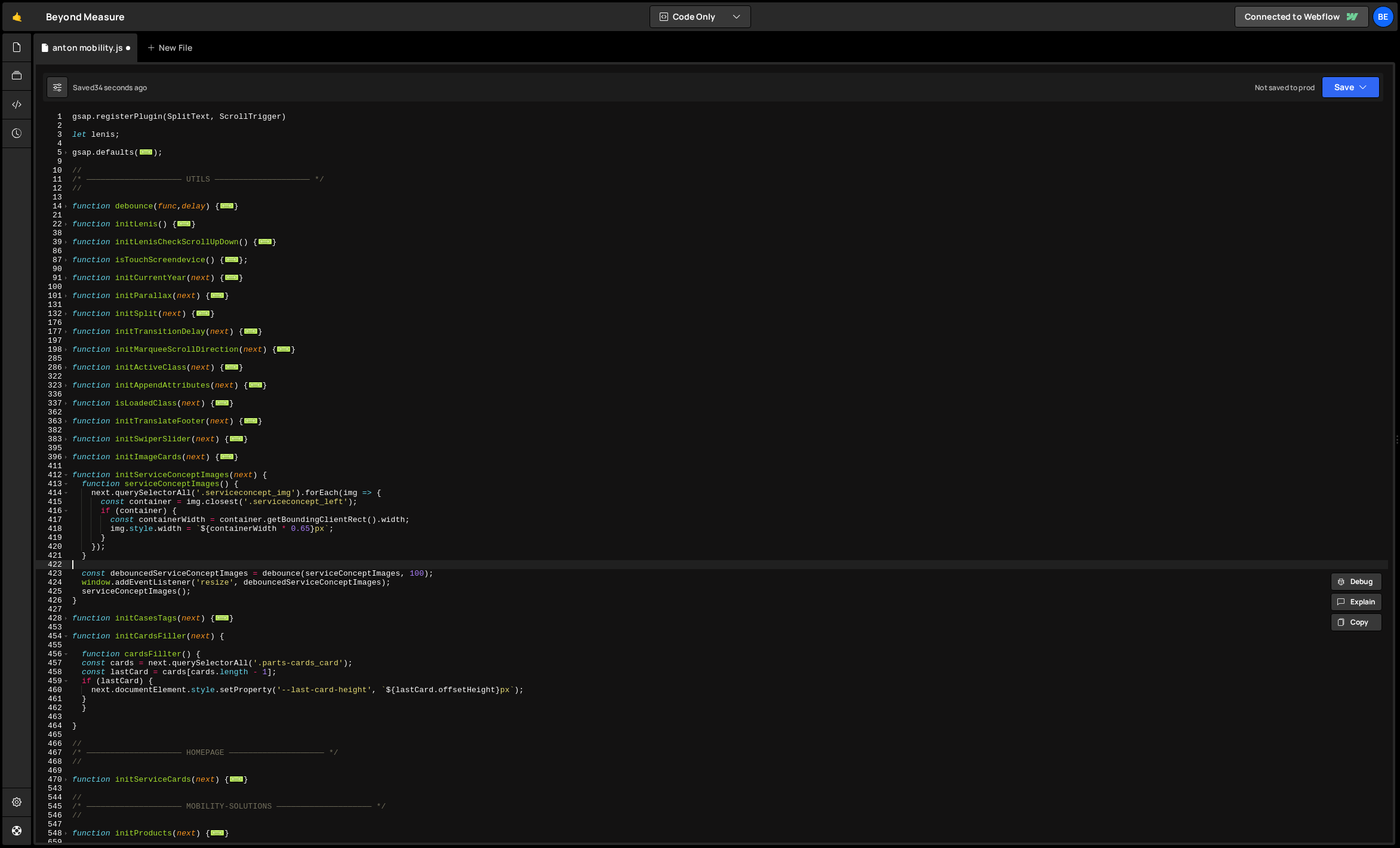
click at [165, 567] on div "gsap . registerPlugin ( SplitText , ScrollTrigger ) let [PERSON_NAME] ; gsap . …" at bounding box center [729, 486] width 1318 height 748
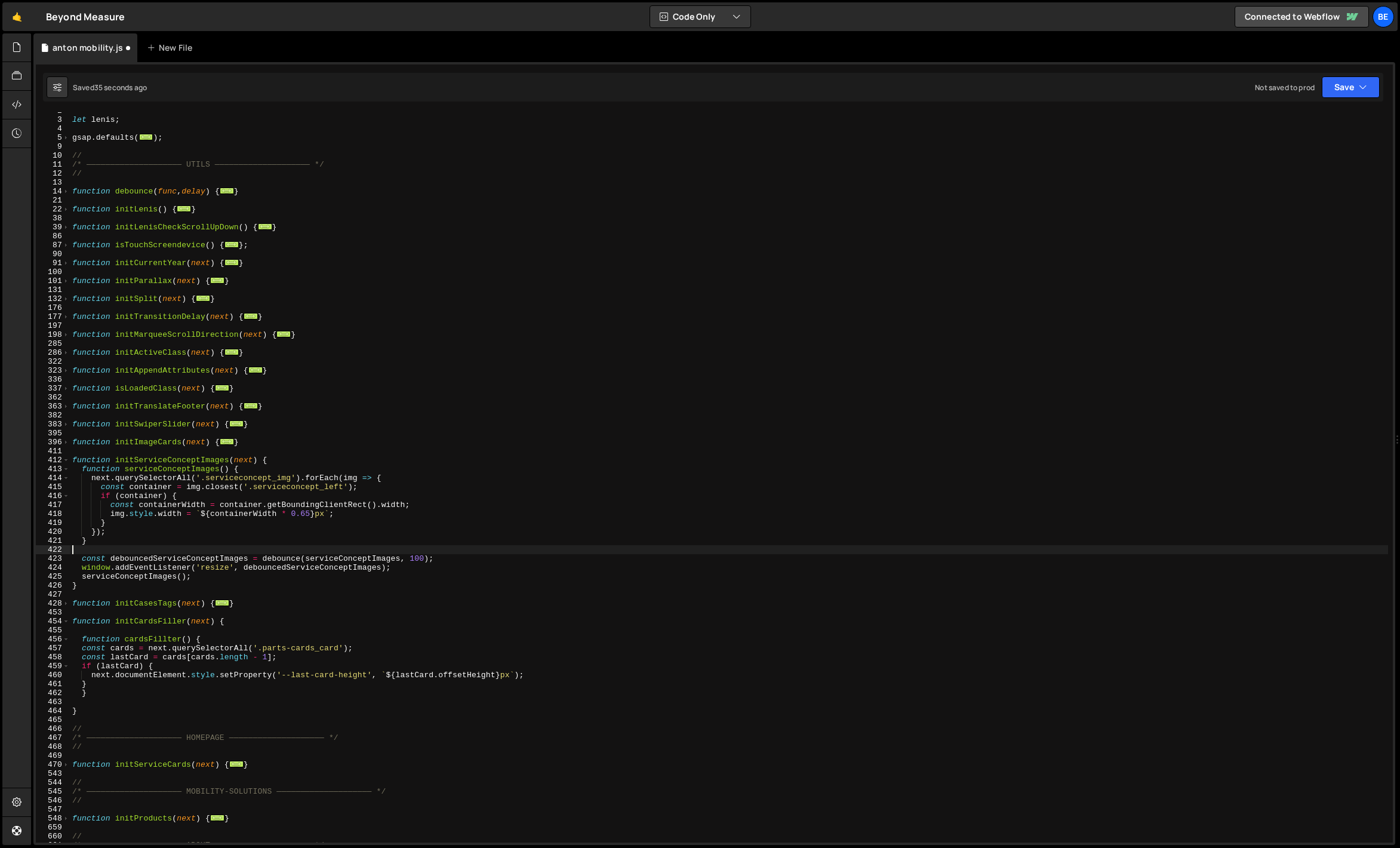
click at [106, 689] on div "let [PERSON_NAME] ; gsap . defaults ( ... ) ; // /* ———————————————————— UTILS …" at bounding box center [729, 481] width 1318 height 748
type textarea "}"
click at [105, 691] on div "let [PERSON_NAME] ; gsap . defaults ( ... ) ; // /* ———————————————————— UTILS …" at bounding box center [729, 481] width 1318 height 748
paste textarea "serviceConceptImages();"
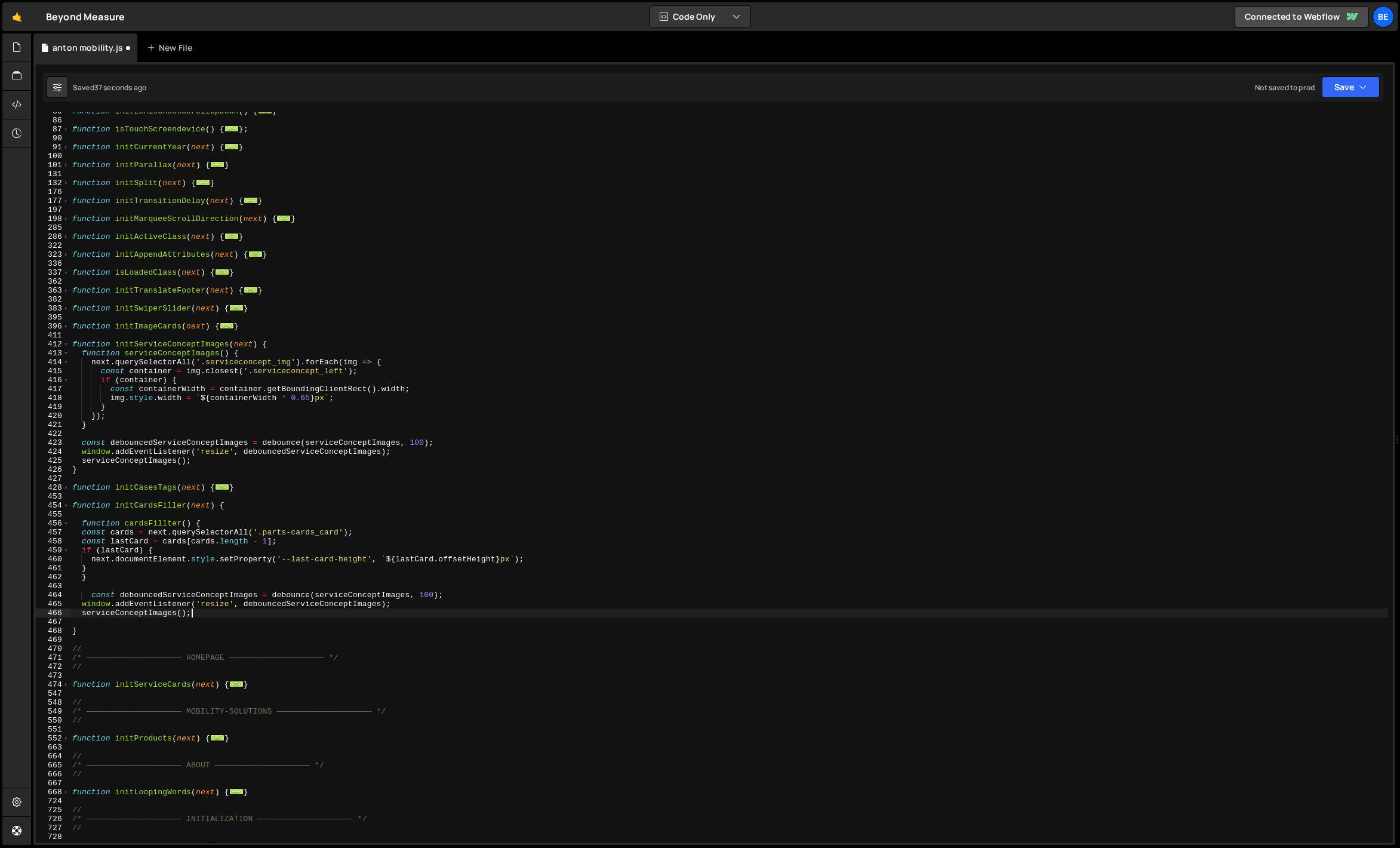
scroll to position [130, 0]
drag, startPoint x: 257, startPoint y: 596, endPoint x: 162, endPoint y: 593, distance: 95.0
click at [162, 593] on div "function initLenisCheckScrollUpDown ( ) { ... } function isTouchScreendevice ( …" at bounding box center [729, 481] width 1318 height 748
click at [150, 507] on div "function initLenisCheckScrollUpDown ( ) { ... } function isTouchScreendevice ( …" at bounding box center [729, 481] width 1318 height 748
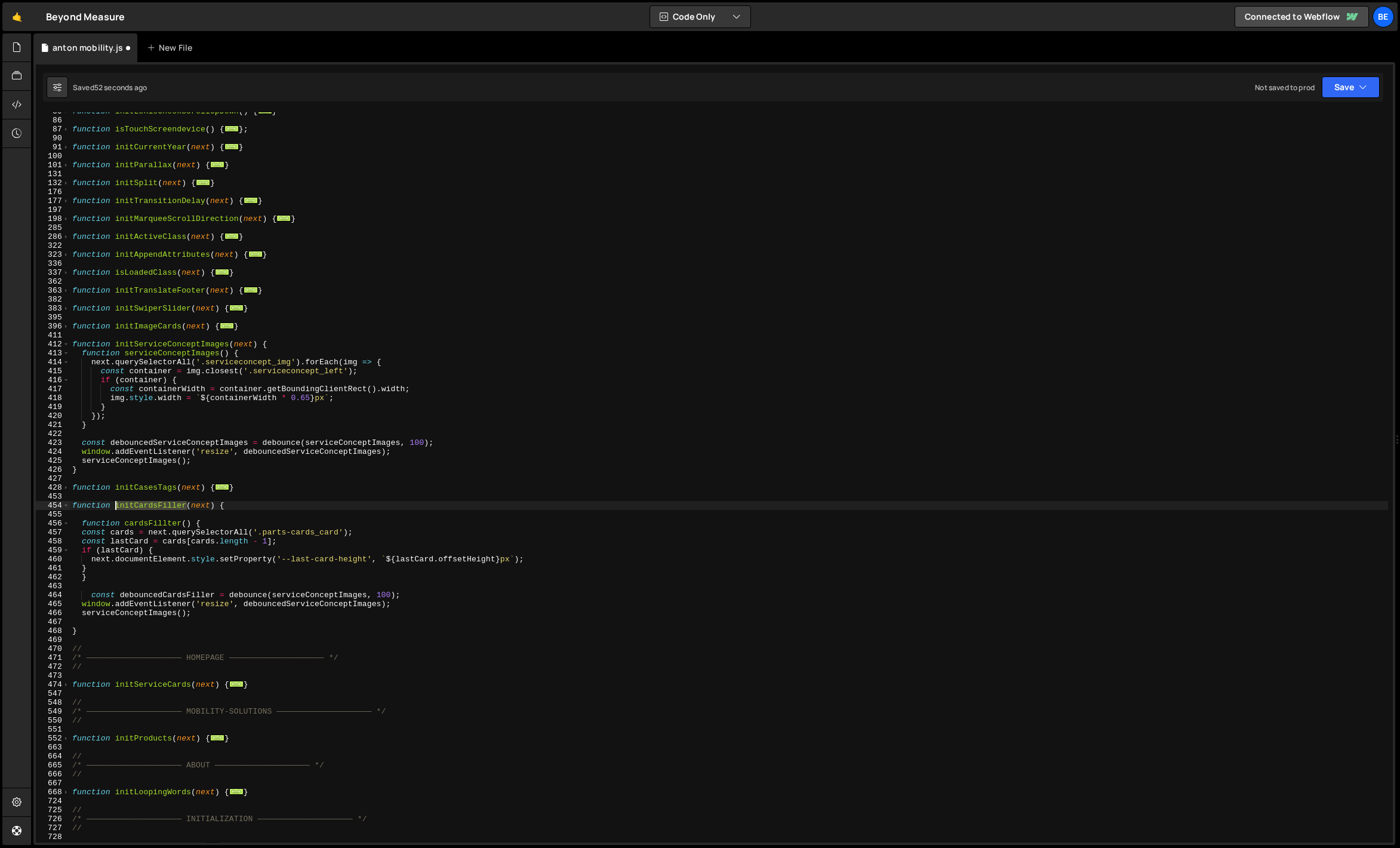
click at [150, 507] on div "function initLenisCheckScrollUpDown ( ) { ... } function isTouchScreendevice ( …" at bounding box center [729, 481] width 1318 height 748
click at [331, 598] on div "function initLenisCheckScrollUpDown ( ) { ... } function isTouchScreendevice ( …" at bounding box center [729, 481] width 1318 height 748
click at [156, 523] on div "function initLenisCheckScrollUpDown ( ) { ... } function isTouchScreendevice ( …" at bounding box center [729, 481] width 1318 height 748
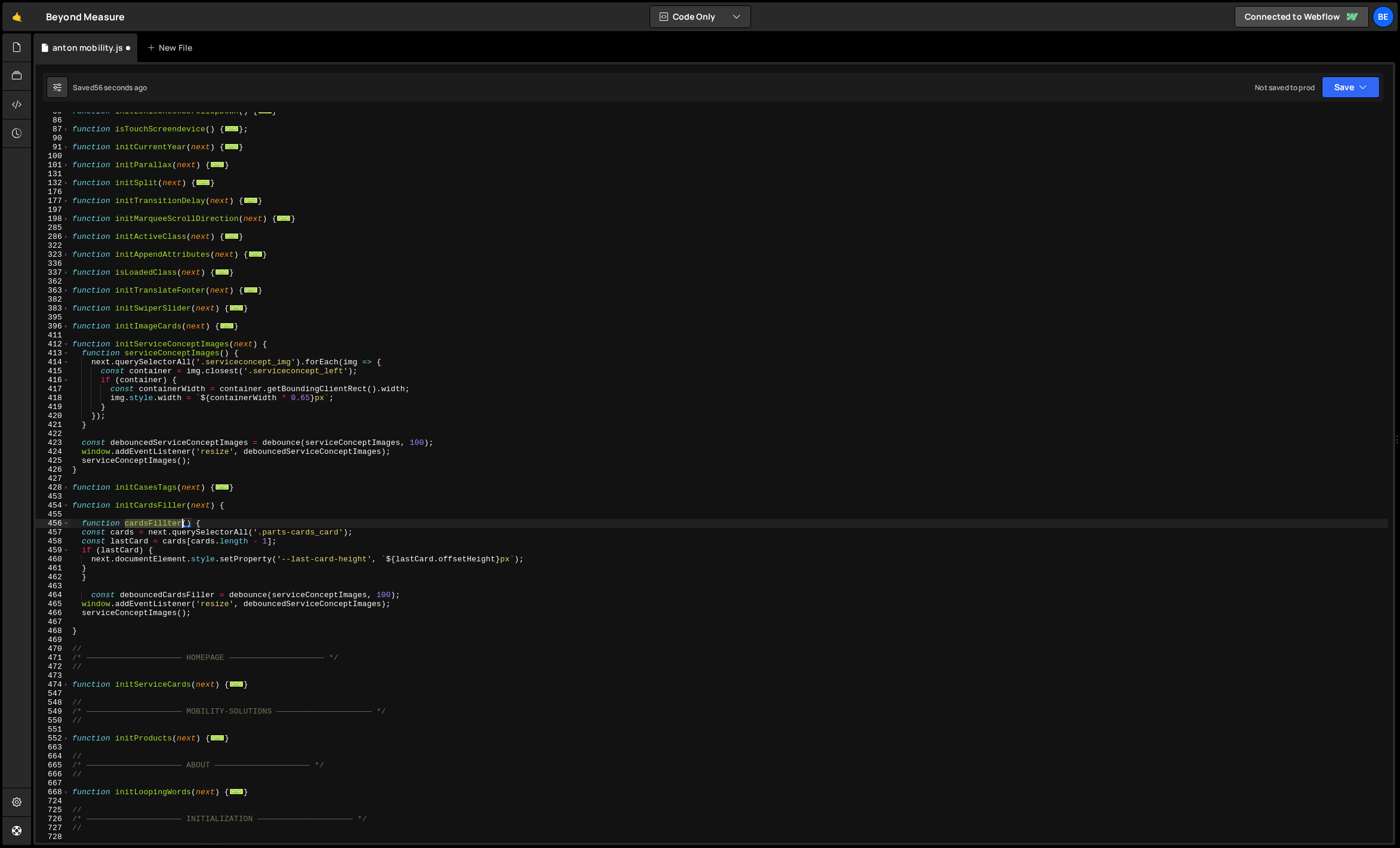
click at [156, 523] on div "function initLenisCheckScrollUpDown ( ) { ... } function isTouchScreendevice ( …" at bounding box center [729, 481] width 1318 height 748
click at [328, 594] on div "function initLenisCheckScrollUpDown ( ) { ... } function isTouchScreendevice ( …" at bounding box center [729, 481] width 1318 height 748
paste textarea "cardsFillter"
click at [159, 602] on div "function initLenisCheckScrollUpDown ( ) { ... } function isTouchScreendevice ( …" at bounding box center [729, 481] width 1318 height 748
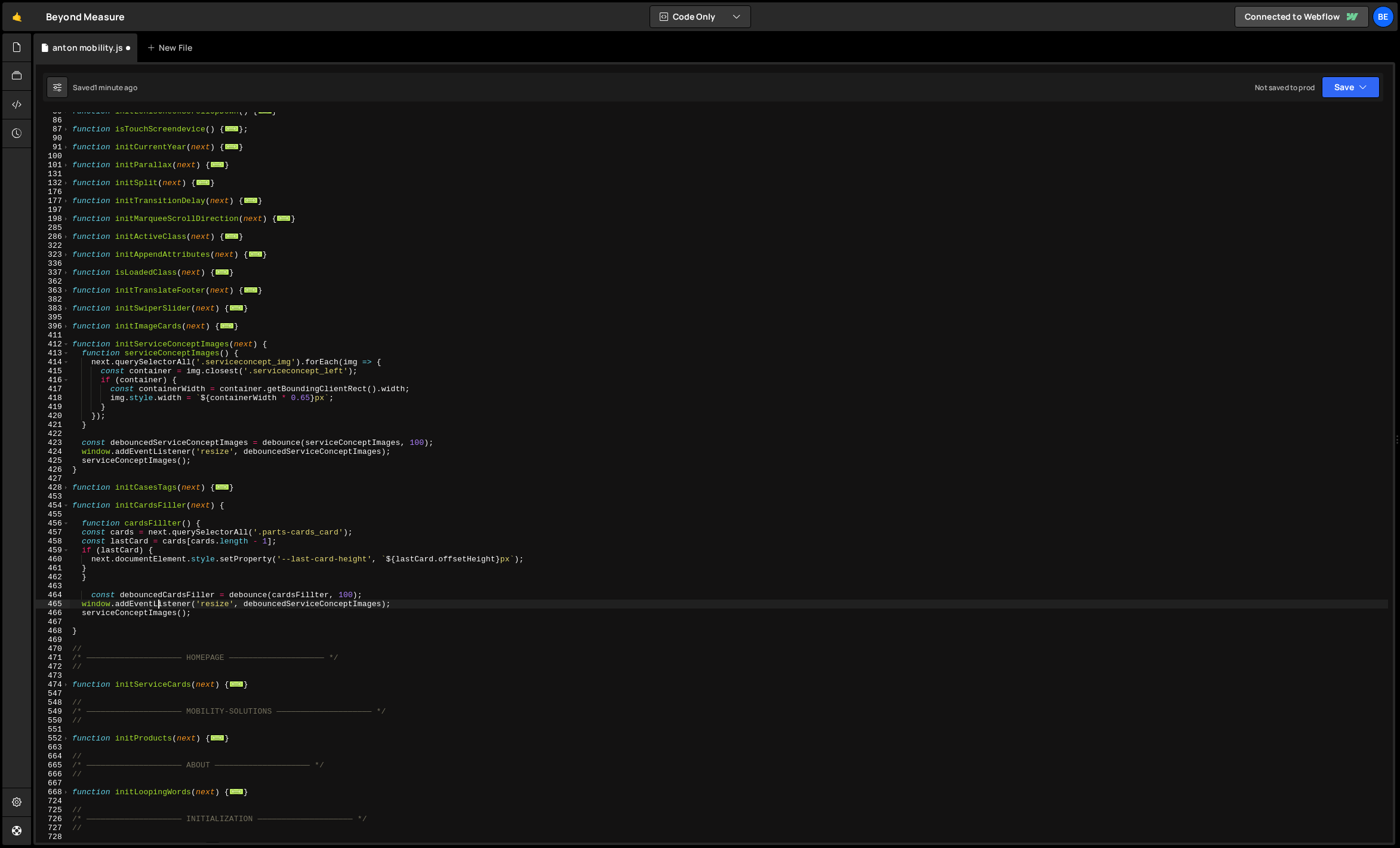
click at [163, 596] on div "function initLenisCheckScrollUpDown ( ) { ... } function isTouchScreendevice ( …" at bounding box center [729, 481] width 1318 height 748
click at [312, 607] on div "function initLenisCheckScrollUpDown ( ) { ... } function isTouchScreendevice ( …" at bounding box center [729, 481] width 1318 height 748
paste textarea "CardsFiller"
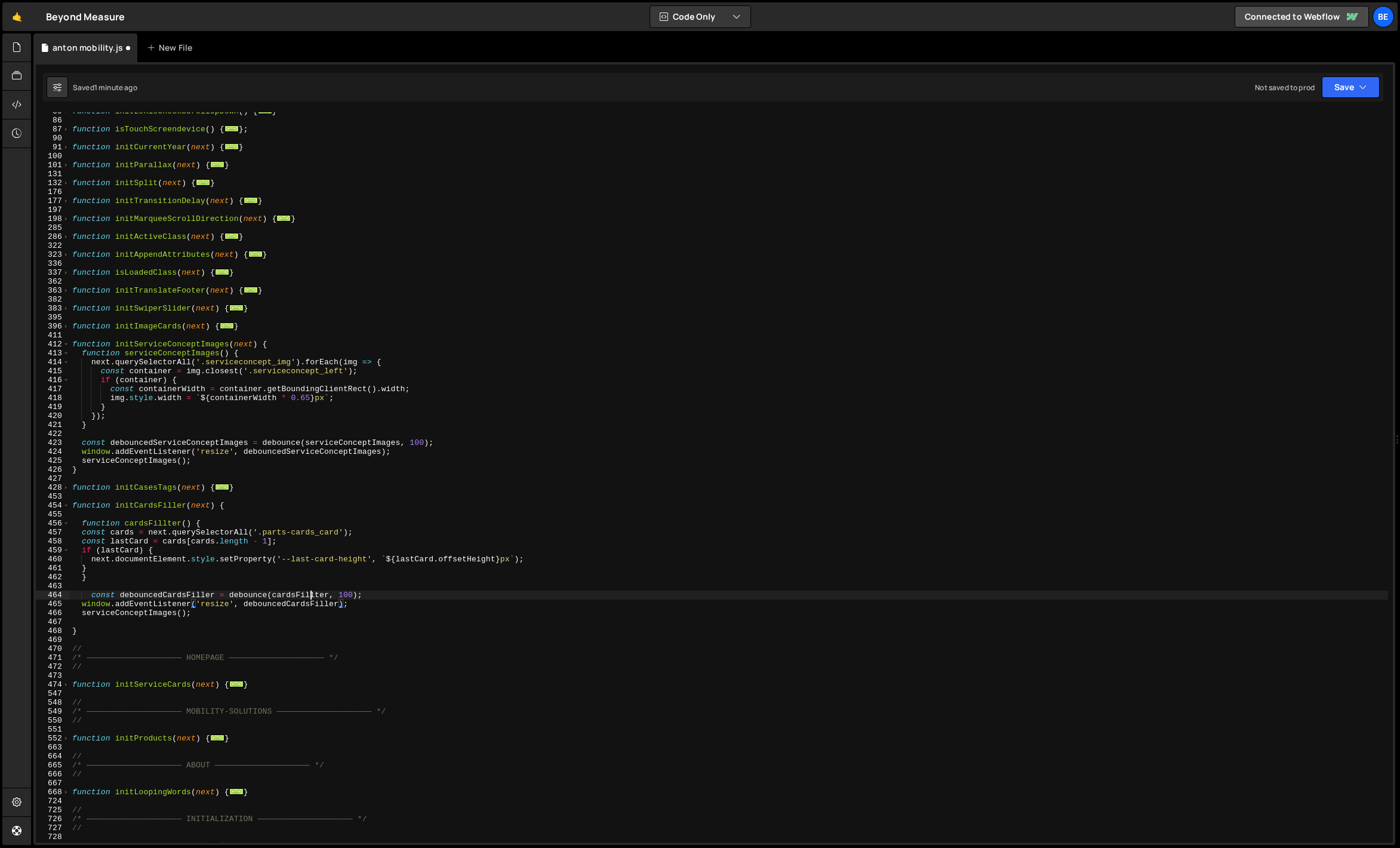
click at [309, 599] on div "function initLenisCheckScrollUpDown ( ) { ... } function isTouchScreendevice ( …" at bounding box center [729, 481] width 1318 height 748
click at [138, 608] on div "function initLenisCheckScrollUpDown ( ) { ... } function isTouchScreendevice ( …" at bounding box center [729, 481] width 1318 height 748
click at [138, 611] on div "function initLenisCheckScrollUpDown ( ) { ... } function isTouchScreendevice ( …" at bounding box center [729, 481] width 1318 height 748
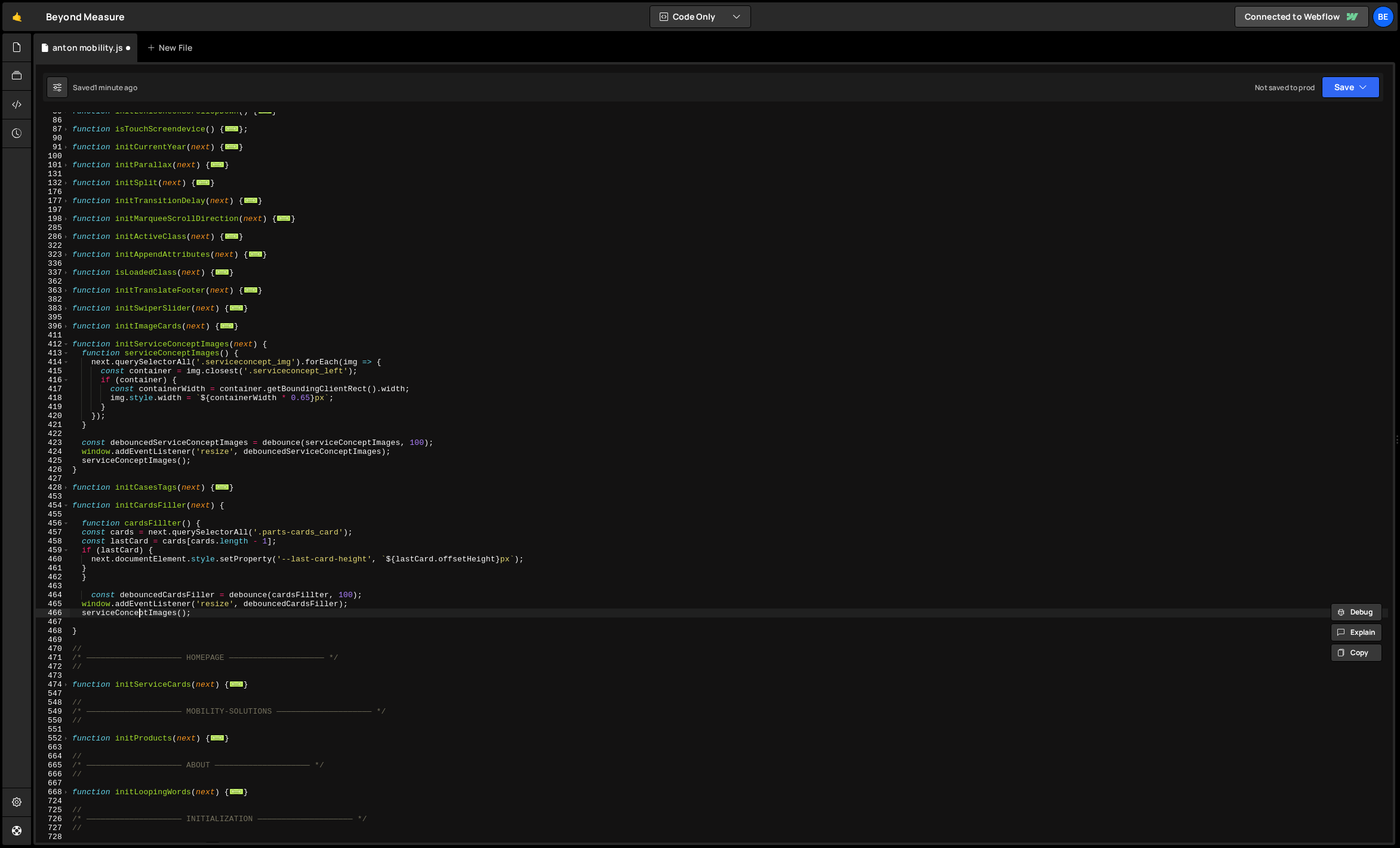
click at [138, 611] on div "function initLenisCheckScrollUpDown ( ) { ... } function isTouchScreendevice ( …" at bounding box center [729, 481] width 1318 height 748
paste textarea "cardsFillter"
type textarea "cardsFillter();"
click at [143, 624] on div "function initLenisCheckScrollUpDown ( ) { ... } function isTouchScreendevice ( …" at bounding box center [729, 481] width 1318 height 748
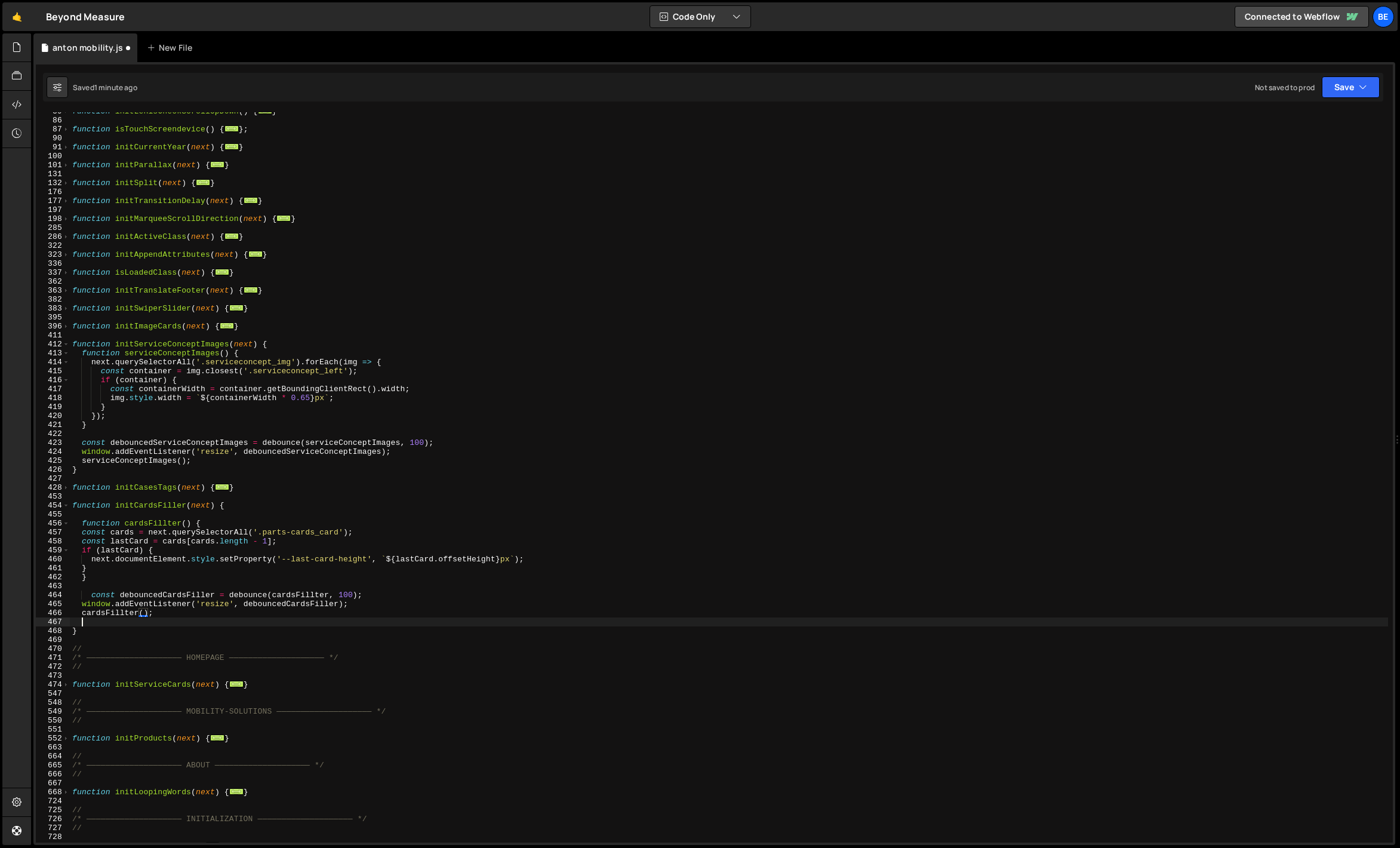
scroll to position [0, 0]
click at [129, 617] on div "function initLenisCheckScrollUpDown ( ) { ... } function isTouchScreendevice ( …" at bounding box center [729, 481] width 1318 height 748
click at [155, 344] on div "function initLenisCheckScrollUpDown ( ) { ... } function isTouchScreendevice ( …" at bounding box center [729, 481] width 1318 height 748
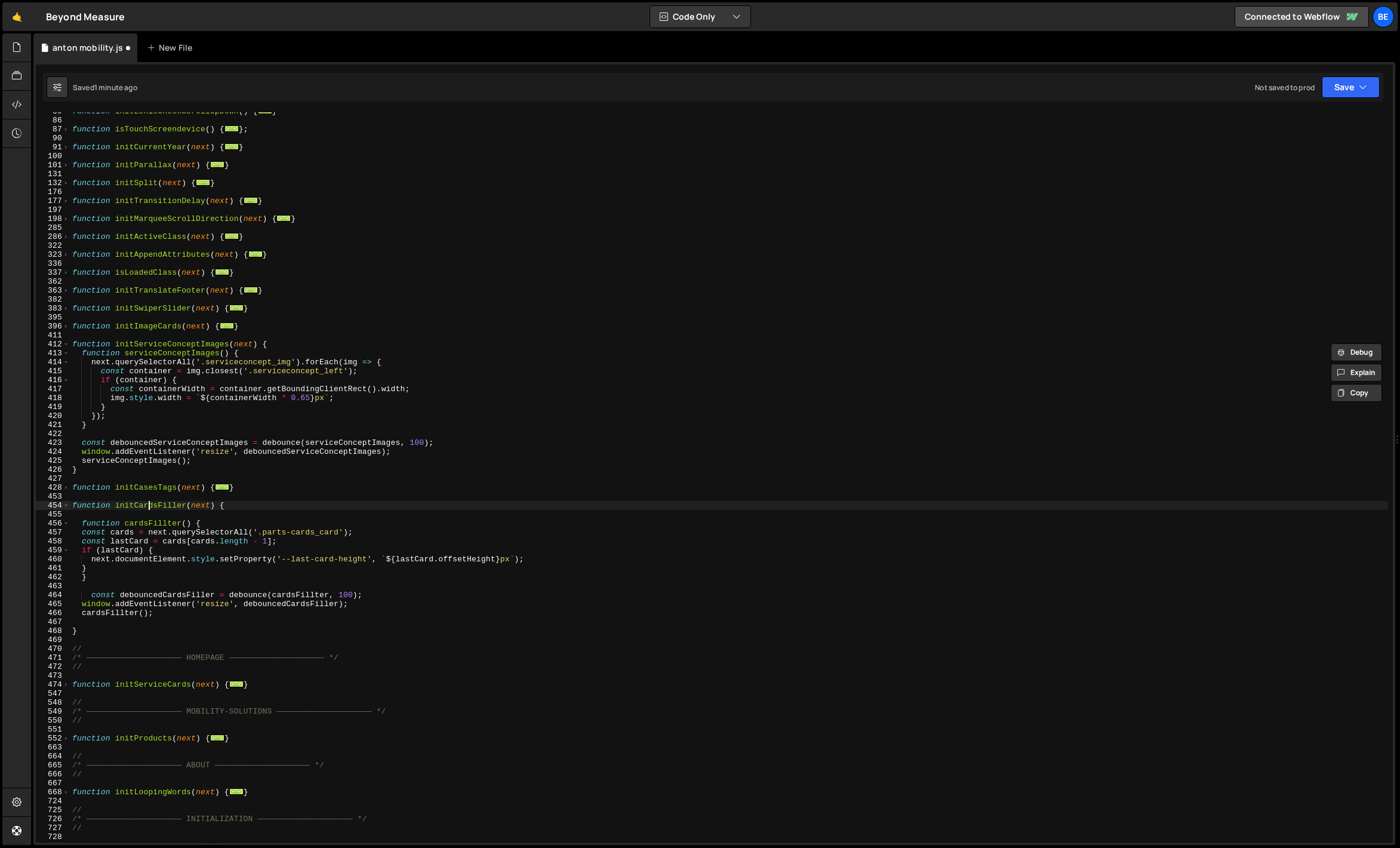
click at [148, 507] on div "function initLenisCheckScrollUpDown ( ) { ... } function isTouchScreendevice ( …" at bounding box center [729, 481] width 1318 height 748
type textarea "function initCardsFiller(next) {"
click at [148, 507] on div "function initLenisCheckScrollUpDown ( ) { ... } function isTouchScreendevice ( …" at bounding box center [729, 481] width 1318 height 748
click at [150, 516] on div "function initLenisCheckScrollUpDown ( ) { ... } function isTouchScreendevice ( …" at bounding box center [729, 481] width 1318 height 748
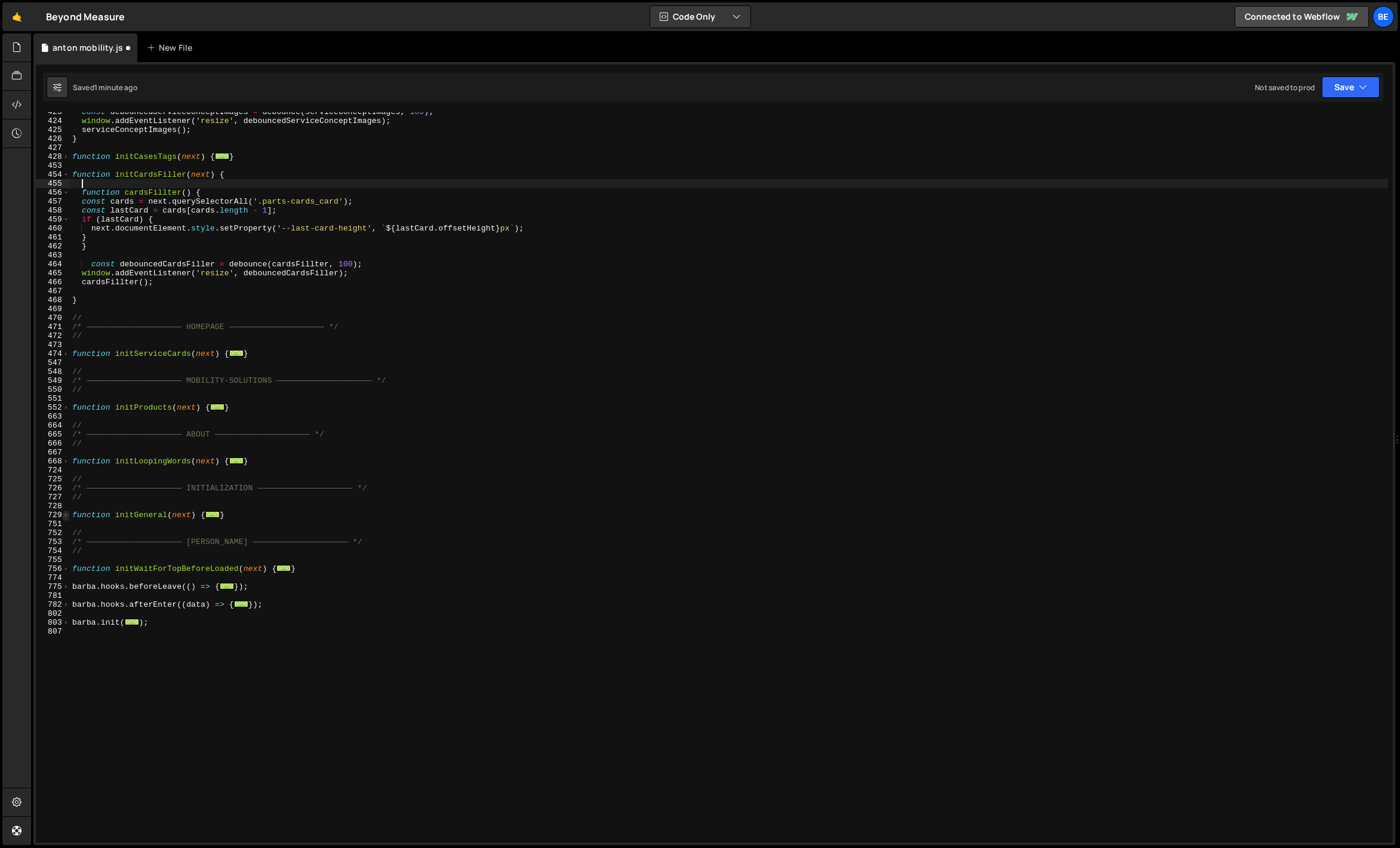
click at [64, 513] on span at bounding box center [66, 515] width 7 height 9
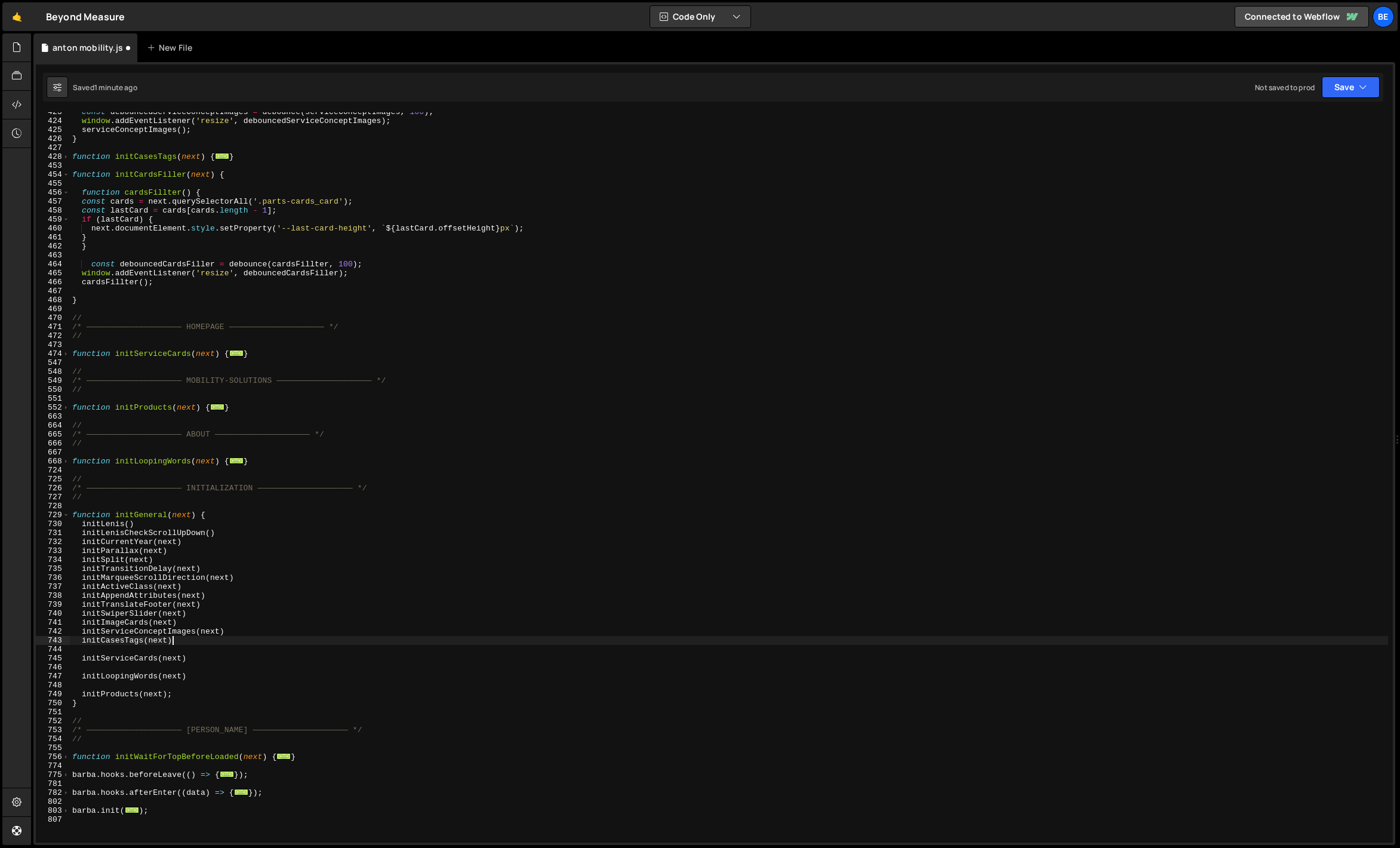
click at [188, 638] on div "const debouncedServiceConceptImages = debounce ( serviceConceptImages , 100 ) ;…" at bounding box center [729, 482] width 1318 height 748
type textarea "initCasesTags(next)"
paste textarea "initCardsFiller"
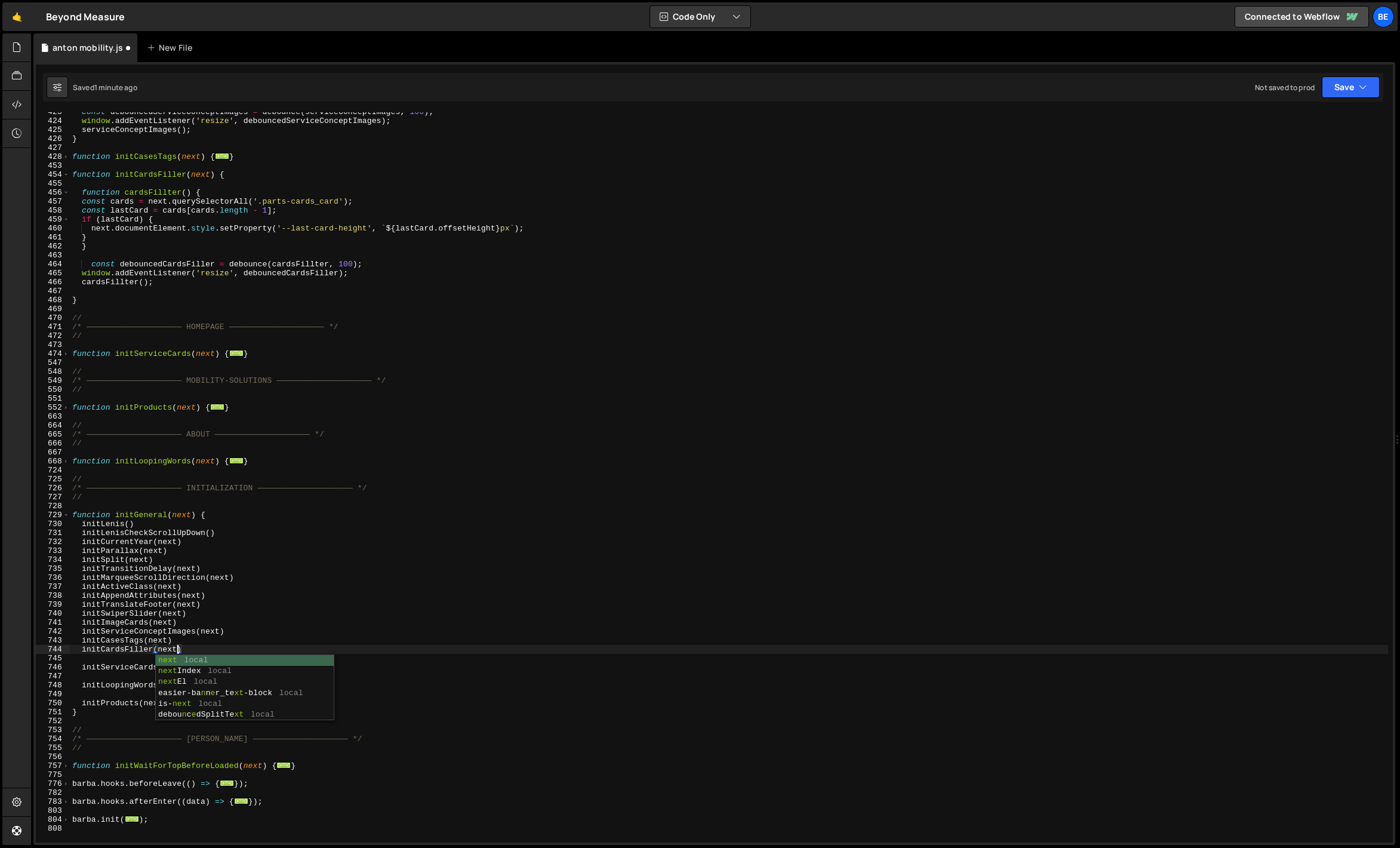
scroll to position [0, 7]
click at [276, 612] on div "const debouncedServiceConceptImages = debounce ( serviceConceptImages , 100 ) ;…" at bounding box center [729, 482] width 1318 height 748
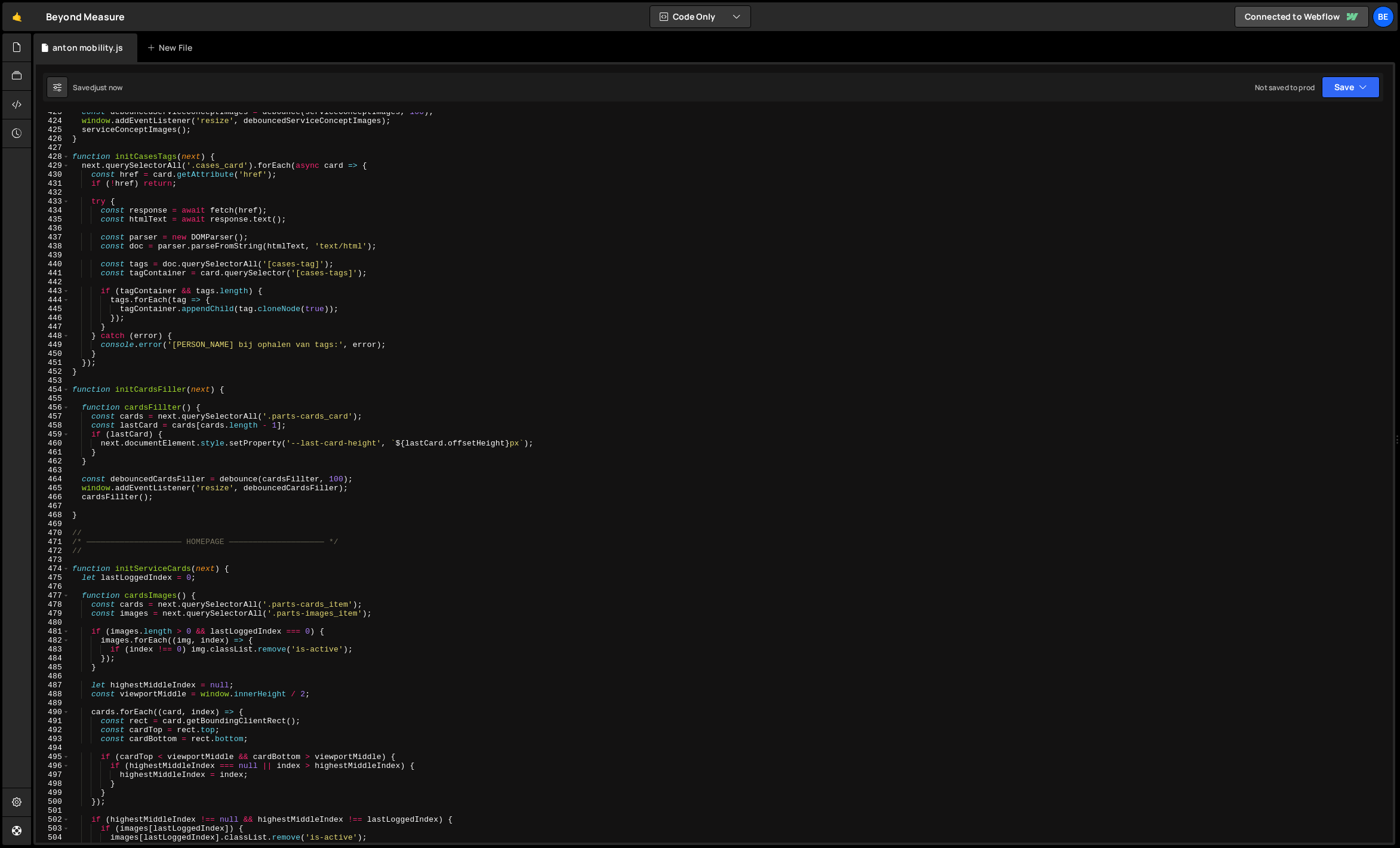
type textarea "initSwiperSlider(next)"
click at [297, 253] on div "const debouncedServiceConceptImages = debounce ( serviceConceptImages , 100 ) ;…" at bounding box center [729, 482] width 1318 height 748
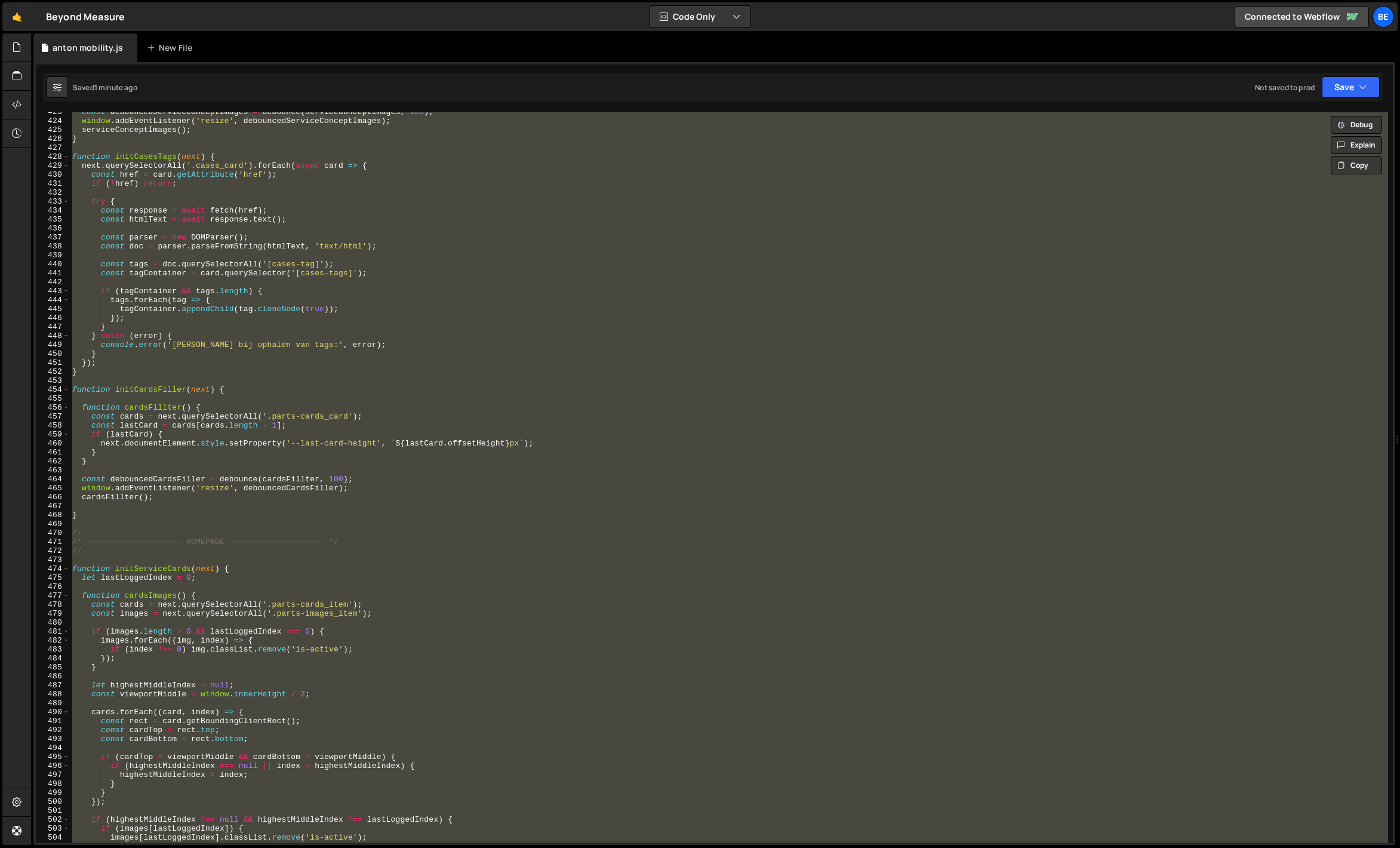
click at [332, 301] on div "const debouncedServiceConceptImages = debounce ( serviceConceptImages , 100 ) ;…" at bounding box center [729, 478] width 1318 height 730
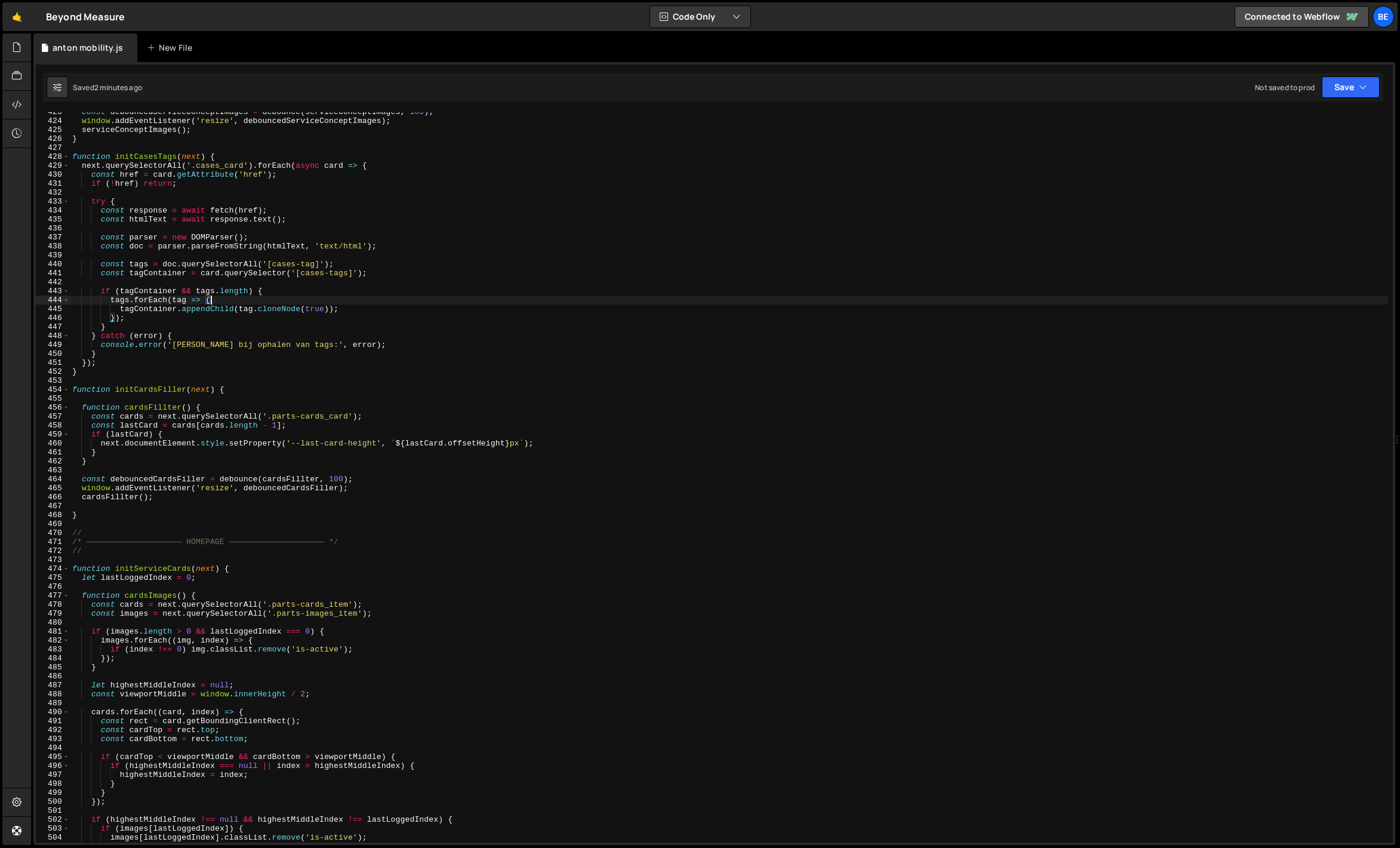
click at [326, 366] on div "const debouncedServiceConceptImages = debounce ( serviceConceptImages , 100 ) ;…" at bounding box center [729, 482] width 1318 height 748
click at [174, 453] on div "const debouncedServiceConceptImages = debounce ( serviceConceptImages , 100 ) ;…" at bounding box center [729, 482] width 1318 height 748
click at [106, 444] on div "const debouncedServiceConceptImages = debounce ( serviceConceptImages , 100 ) ;…" at bounding box center [729, 482] width 1318 height 748
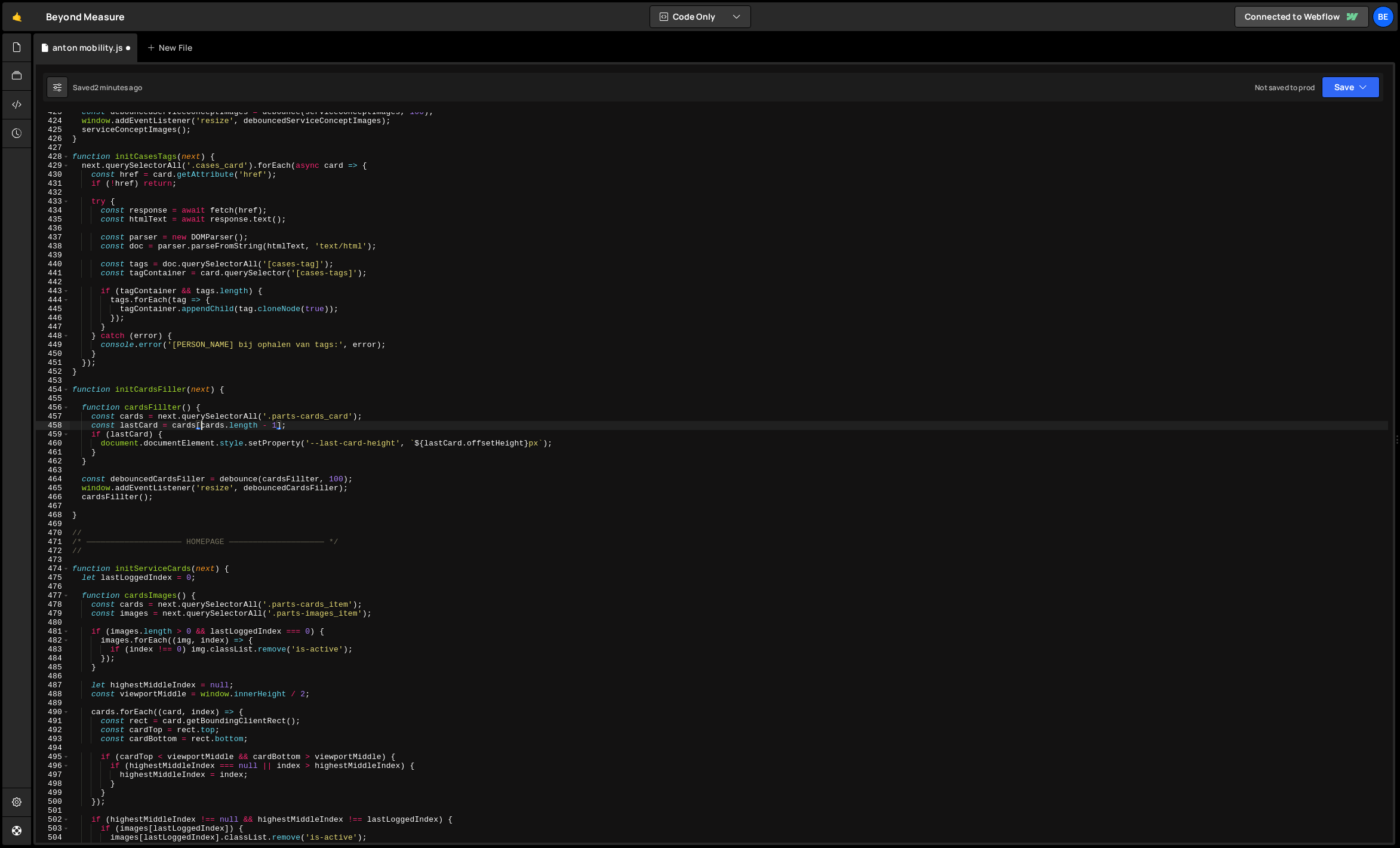
click at [200, 426] on div "const debouncedServiceConceptImages = debounce ( serviceConceptImages , 100 ) ;…" at bounding box center [729, 482] width 1318 height 748
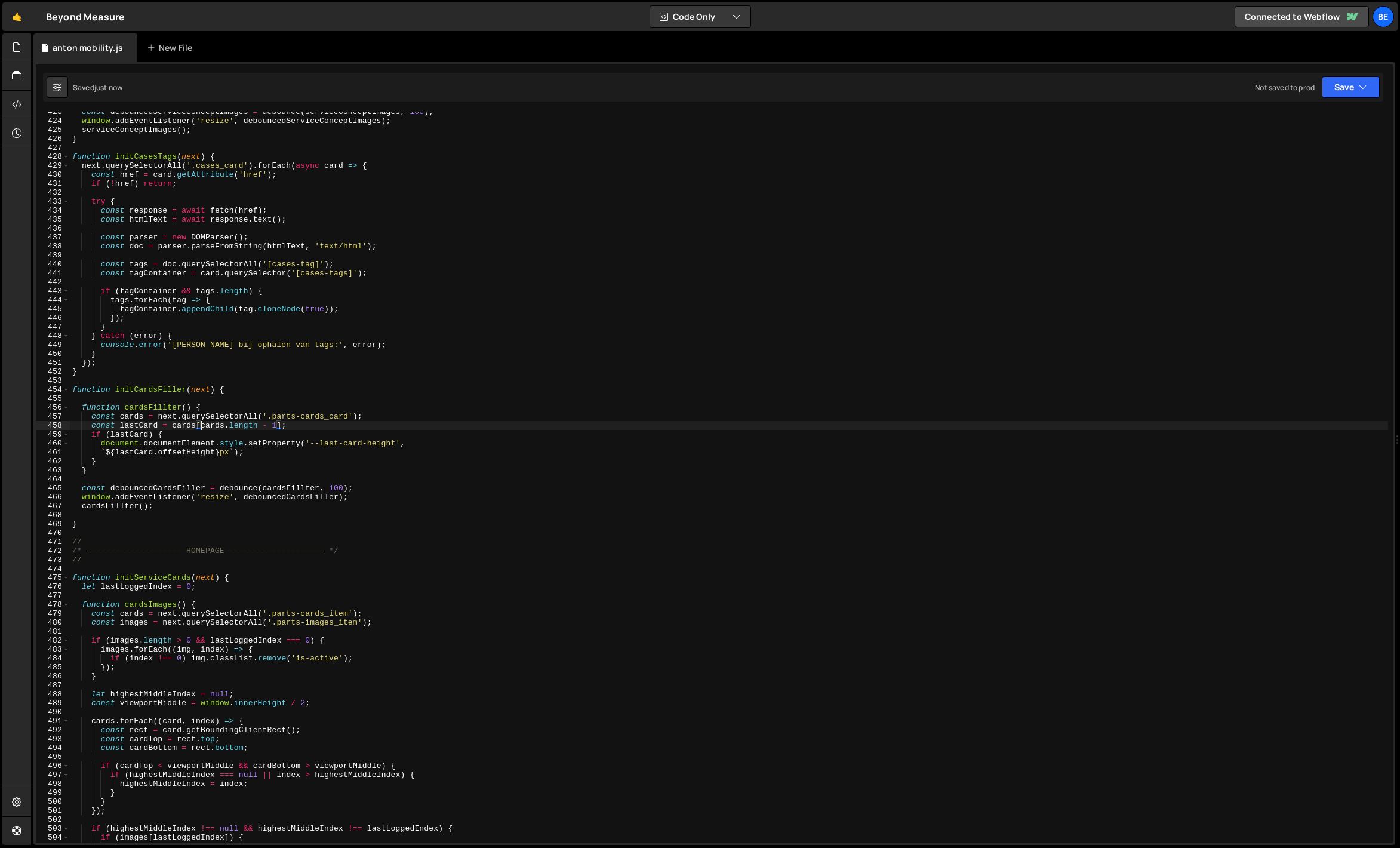
type textarea "const lastCard = cards[cards.length - 1];"
